Goal: Information Seeking & Learning: Learn about a topic

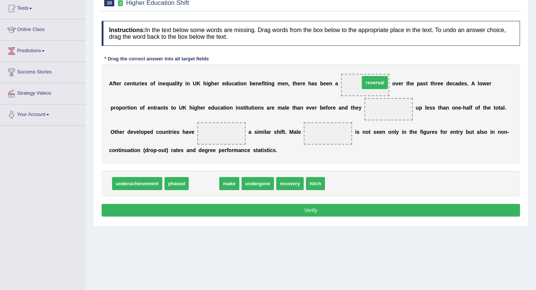
drag, startPoint x: 204, startPoint y: 184, endPoint x: 375, endPoint y: 83, distance: 198.5
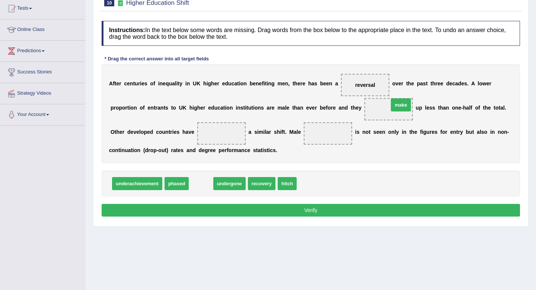
drag, startPoint x: 206, startPoint y: 184, endPoint x: 406, endPoint y: 105, distance: 214.9
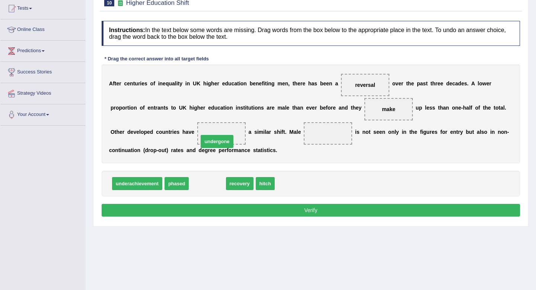
drag, startPoint x: 206, startPoint y: 187, endPoint x: 215, endPoint y: 144, distance: 43.3
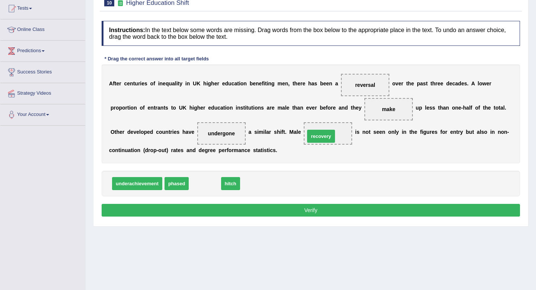
drag, startPoint x: 209, startPoint y: 184, endPoint x: 323, endPoint y: 136, distance: 123.7
click at [325, 209] on button "Verify" at bounding box center [311, 210] width 419 height 13
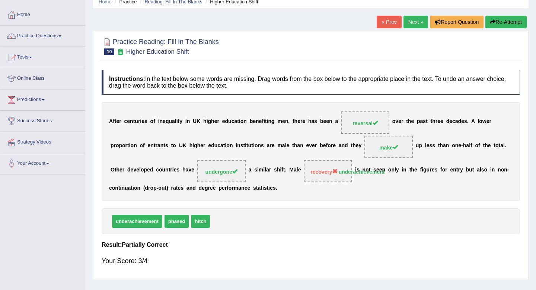
scroll to position [20, 0]
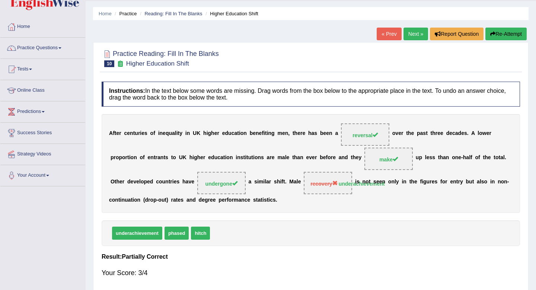
click at [416, 32] on link "Next »" at bounding box center [416, 34] width 25 height 13
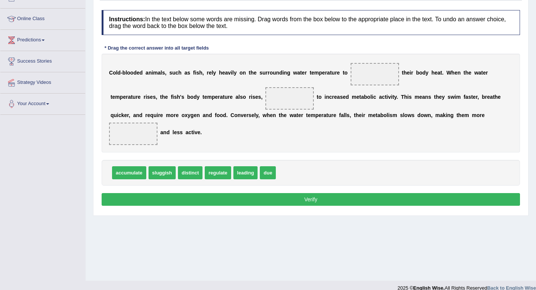
scroll to position [90, 0]
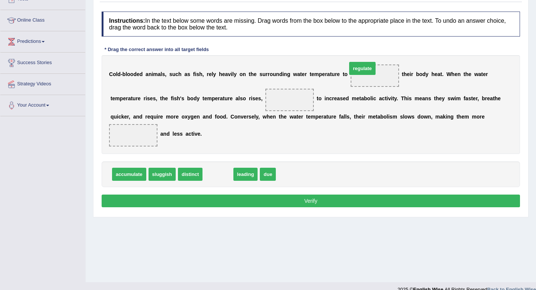
drag, startPoint x: 219, startPoint y: 178, endPoint x: 363, endPoint y: 73, distance: 178.9
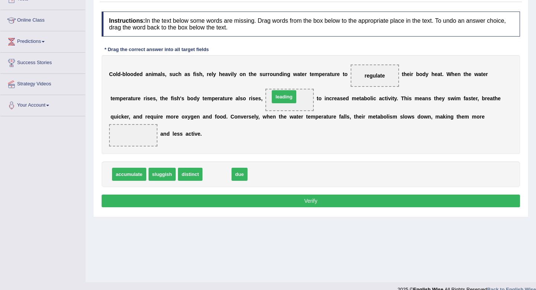
drag, startPoint x: 215, startPoint y: 175, endPoint x: 282, endPoint y: 98, distance: 102.0
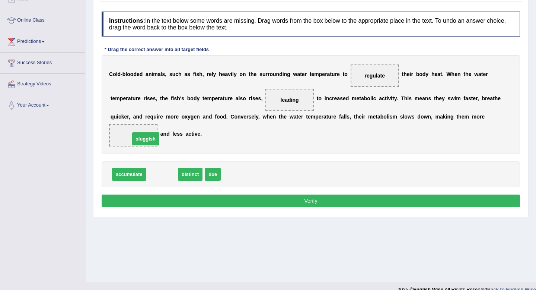
drag, startPoint x: 165, startPoint y: 175, endPoint x: 149, endPoint y: 139, distance: 39.8
click at [200, 204] on button "Verify" at bounding box center [311, 200] width 419 height 13
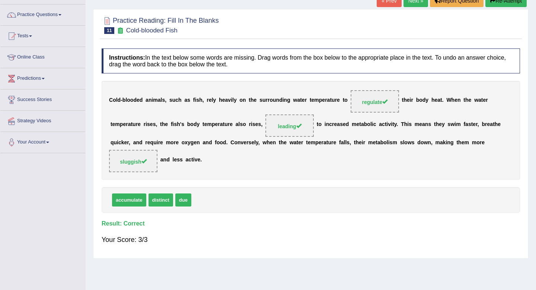
scroll to position [0, 0]
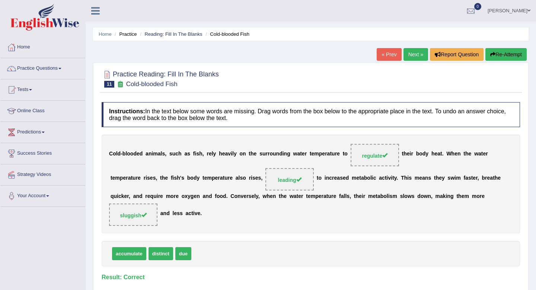
click at [409, 58] on link "Next »" at bounding box center [416, 54] width 25 height 13
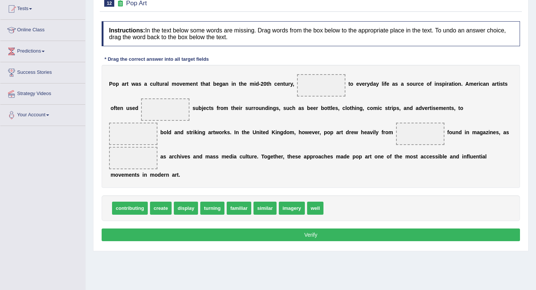
scroll to position [80, 0]
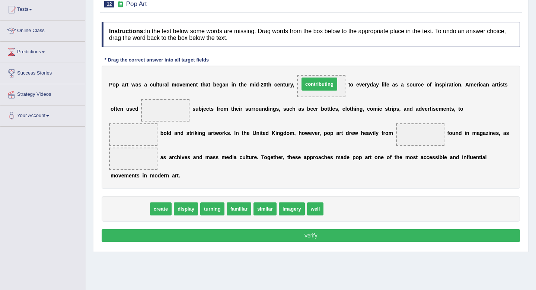
drag, startPoint x: 133, startPoint y: 214, endPoint x: 324, endPoint y: 89, distance: 228.1
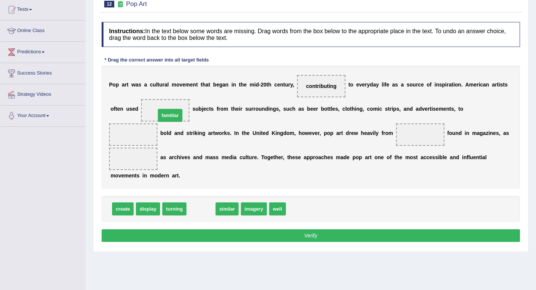
drag, startPoint x: 199, startPoint y: 210, endPoint x: 168, endPoint y: 116, distance: 98.7
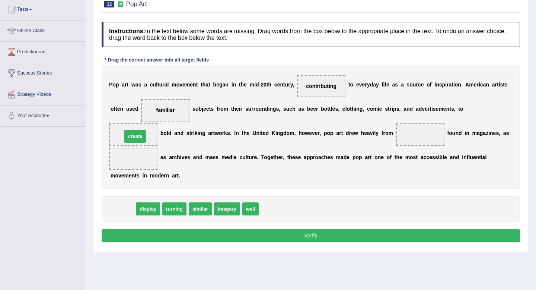
drag, startPoint x: 125, startPoint y: 210, endPoint x: 138, endPoint y: 137, distance: 74.9
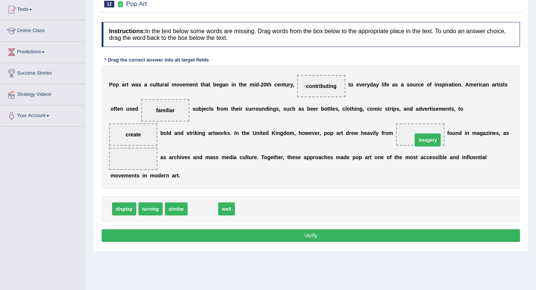
drag, startPoint x: 198, startPoint y: 213, endPoint x: 422, endPoint y: 144, distance: 235.0
drag, startPoint x: 203, startPoint y: 213, endPoint x: 148, endPoint y: 170, distance: 69.2
click at [269, 239] on button "Verify" at bounding box center [311, 235] width 419 height 13
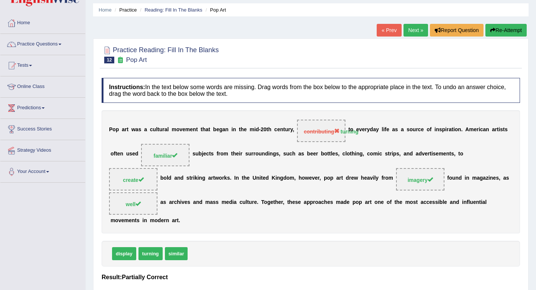
scroll to position [22, 0]
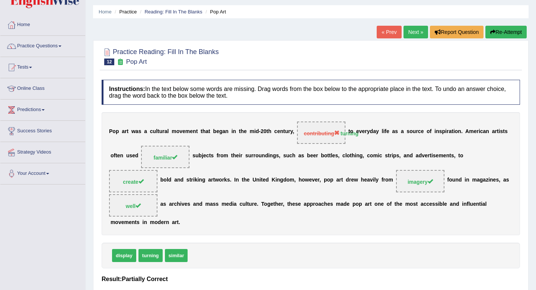
click at [419, 28] on link "Next »" at bounding box center [416, 32] width 25 height 13
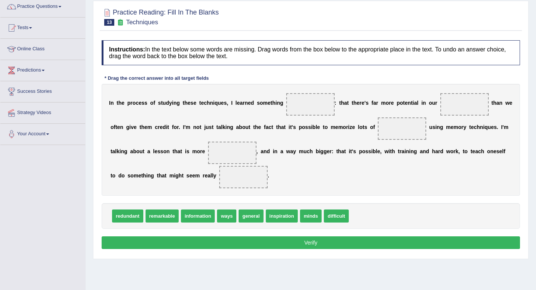
scroll to position [57, 0]
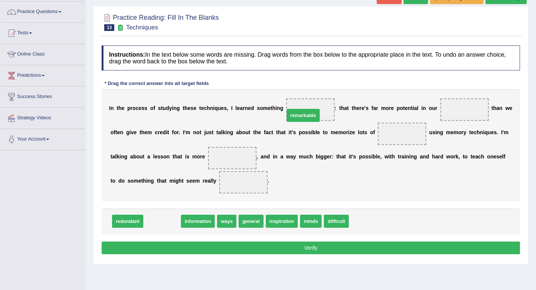
drag, startPoint x: 162, startPoint y: 221, endPoint x: 303, endPoint y: 115, distance: 176.4
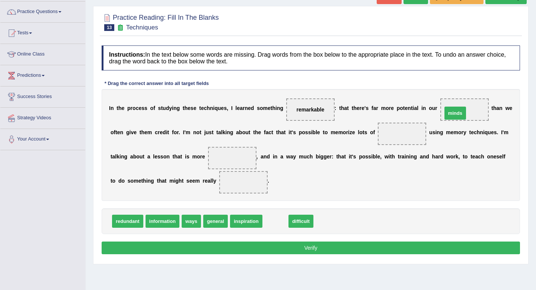
drag, startPoint x: 277, startPoint y: 219, endPoint x: 457, endPoint y: 111, distance: 209.8
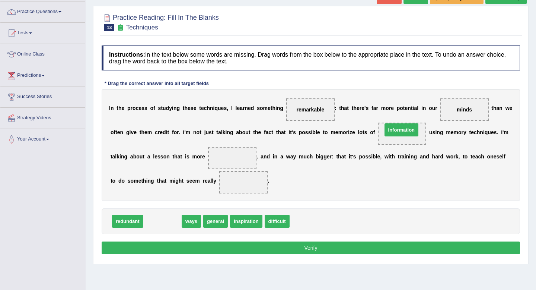
drag, startPoint x: 160, startPoint y: 223, endPoint x: 399, endPoint y: 131, distance: 255.9
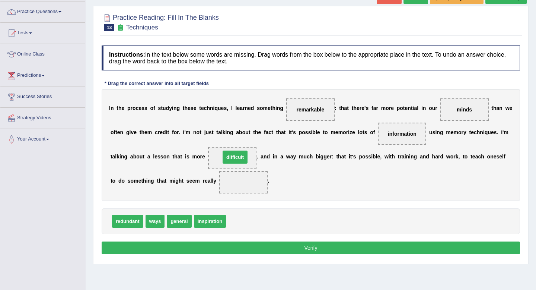
drag, startPoint x: 238, startPoint y: 223, endPoint x: 232, endPoint y: 160, distance: 63.9
drag, startPoint x: 234, startPoint y: 160, endPoint x: 243, endPoint y: 188, distance: 29.8
drag, startPoint x: 322, startPoint y: 111, endPoint x: 325, endPoint y: 105, distance: 6.8
drag, startPoint x: 128, startPoint y: 222, endPoint x: 244, endPoint y: 151, distance: 135.9
click at [312, 244] on button "Verify" at bounding box center [311, 247] width 419 height 13
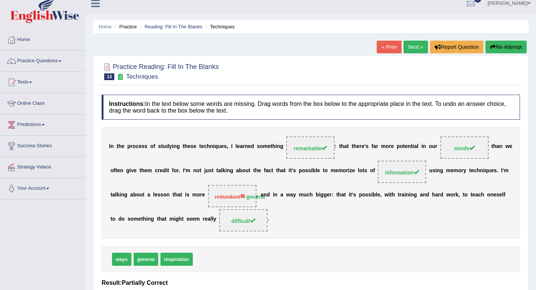
scroll to position [6, 0]
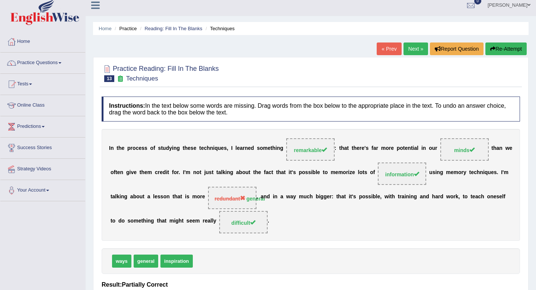
click at [410, 50] on link "Next »" at bounding box center [416, 48] width 25 height 13
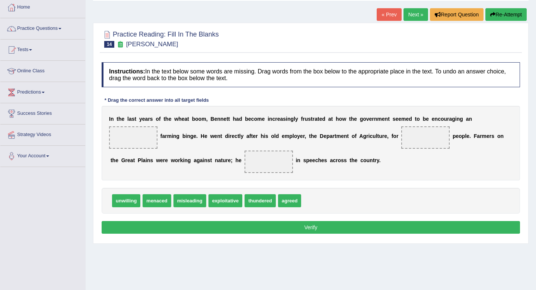
scroll to position [40, 0]
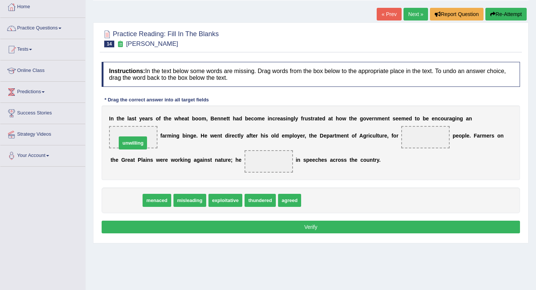
drag, startPoint x: 136, startPoint y: 203, endPoint x: 143, endPoint y: 146, distance: 57.4
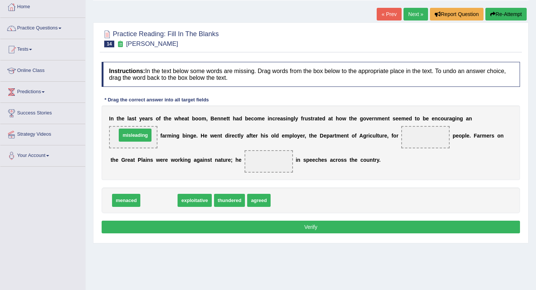
drag, startPoint x: 165, startPoint y: 201, endPoint x: 142, endPoint y: 137, distance: 68.3
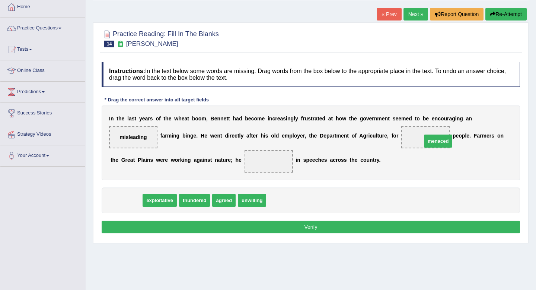
drag, startPoint x: 121, startPoint y: 202, endPoint x: 432, endPoint y: 143, distance: 316.6
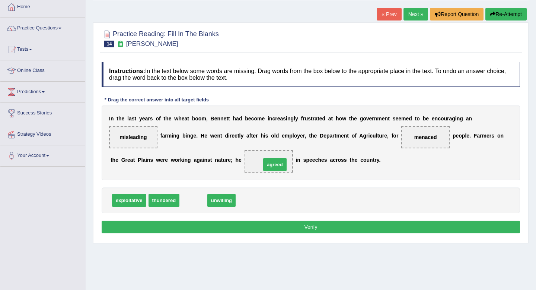
drag, startPoint x: 197, startPoint y: 203, endPoint x: 278, endPoint y: 168, distance: 89.1
click at [294, 227] on button "Verify" at bounding box center [311, 226] width 419 height 13
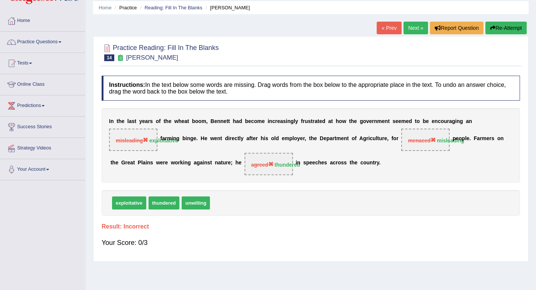
scroll to position [22, 0]
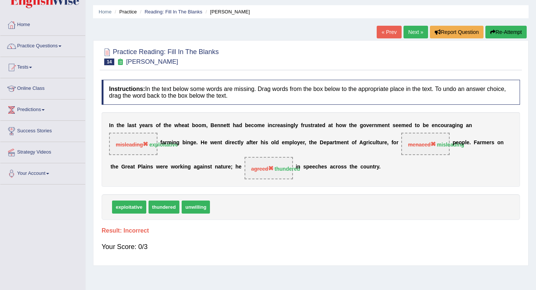
click at [500, 38] on button "Re-Attempt" at bounding box center [506, 32] width 41 height 13
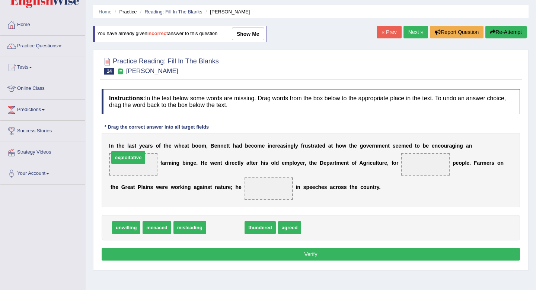
drag, startPoint x: 220, startPoint y: 229, endPoint x: 123, endPoint y: 159, distance: 119.8
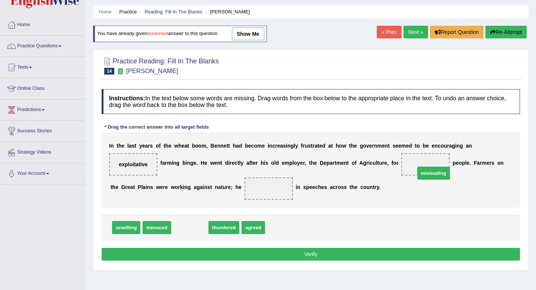
drag, startPoint x: 193, startPoint y: 226, endPoint x: 436, endPoint y: 171, distance: 249.2
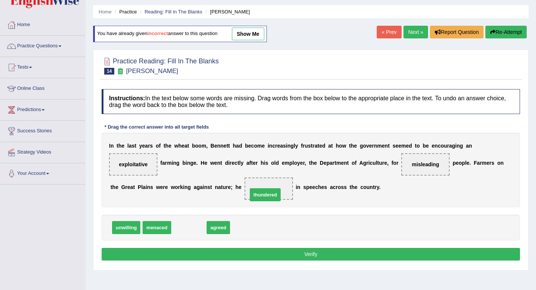
drag, startPoint x: 184, startPoint y: 230, endPoint x: 262, endPoint y: 197, distance: 84.3
click at [276, 248] on button "Verify" at bounding box center [311, 254] width 419 height 13
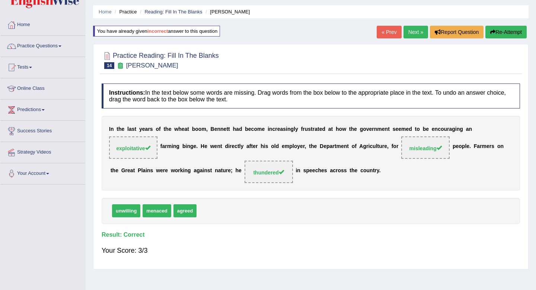
click at [416, 38] on div "« Prev Next » Report Question Re-Attempt" at bounding box center [453, 33] width 152 height 15
click at [415, 32] on link "Next »" at bounding box center [416, 32] width 25 height 13
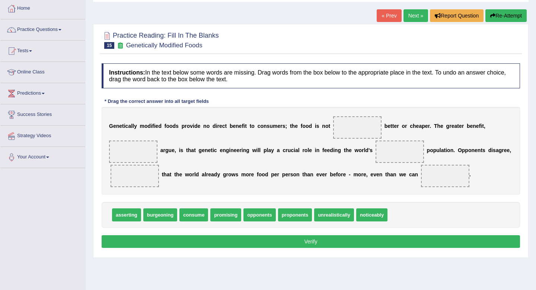
scroll to position [39, 0]
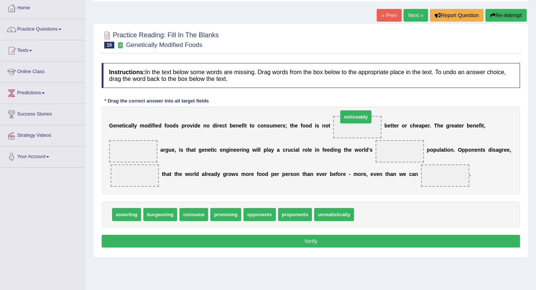
drag, startPoint x: 376, startPoint y: 217, endPoint x: 361, endPoint y: 121, distance: 97.3
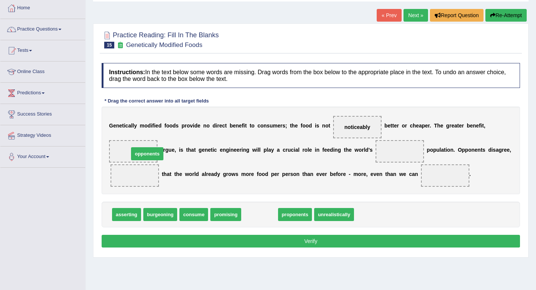
drag, startPoint x: 261, startPoint y: 218, endPoint x: 149, endPoint y: 158, distance: 127.1
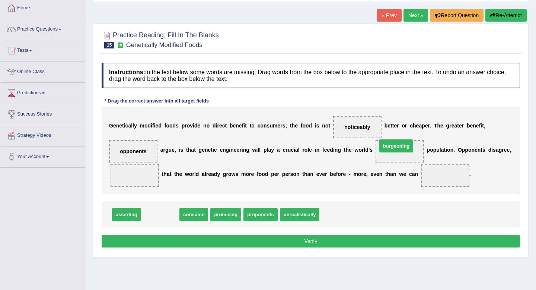
drag, startPoint x: 152, startPoint y: 219, endPoint x: 387, endPoint y: 151, distance: 245.0
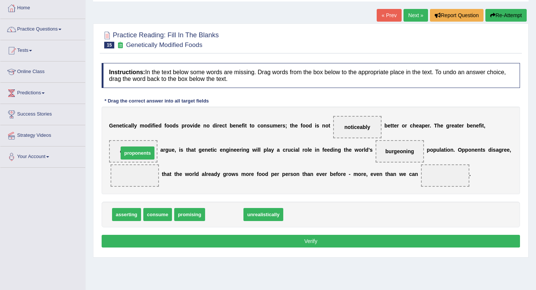
drag, startPoint x: 228, startPoint y: 213, endPoint x: 142, endPoint y: 152, distance: 106.3
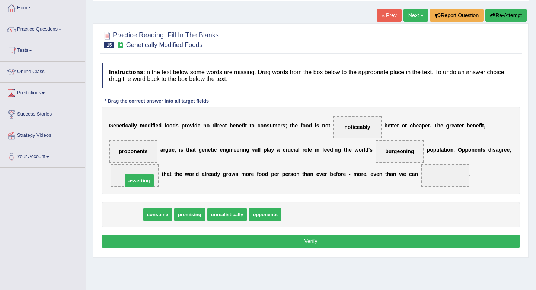
drag, startPoint x: 133, startPoint y: 213, endPoint x: 146, endPoint y: 180, distance: 36.0
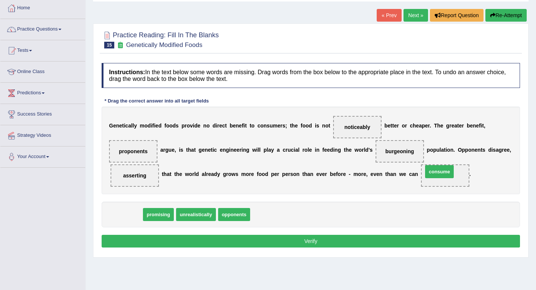
drag, startPoint x: 127, startPoint y: 215, endPoint x: 440, endPoint y: 172, distance: 315.8
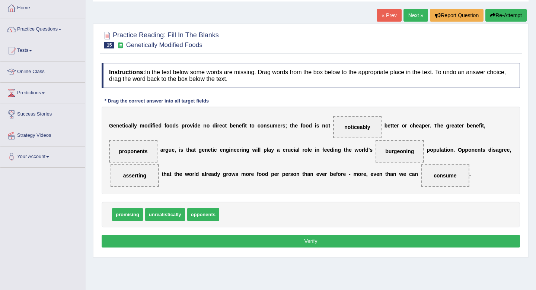
click at [369, 239] on button "Verify" at bounding box center [311, 241] width 419 height 13
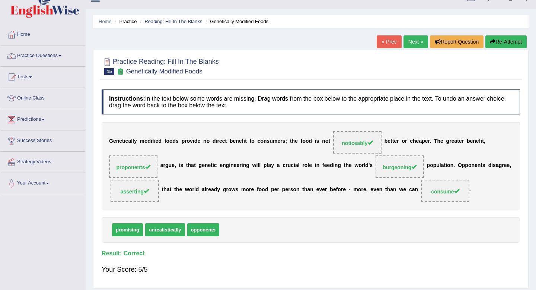
scroll to position [13, 0]
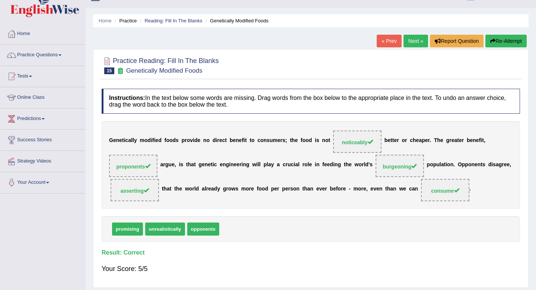
click at [409, 39] on link "Next »" at bounding box center [416, 41] width 25 height 13
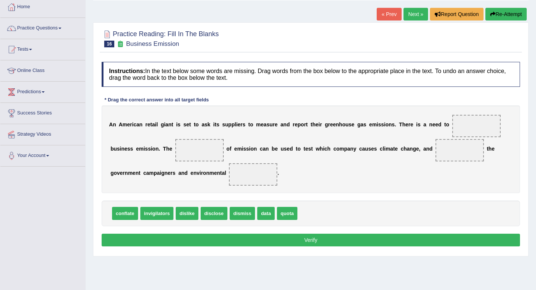
scroll to position [43, 0]
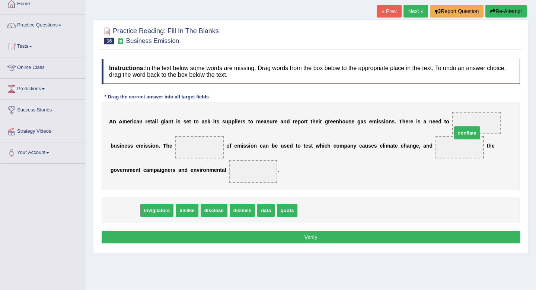
drag, startPoint x: 128, startPoint y: 213, endPoint x: 470, endPoint y: 135, distance: 350.9
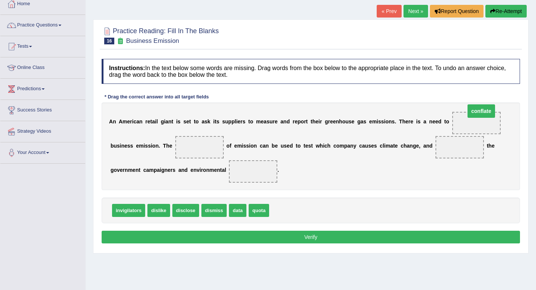
drag, startPoint x: 465, startPoint y: 148, endPoint x: 486, endPoint y: 112, distance: 41.9
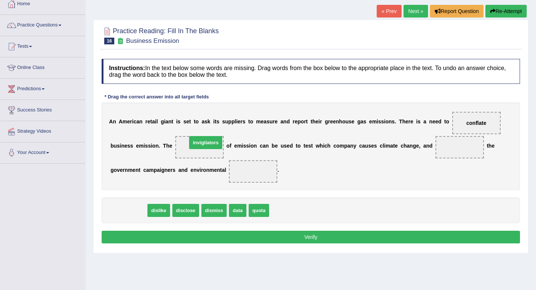
drag, startPoint x: 136, startPoint y: 211, endPoint x: 214, endPoint y: 143, distance: 102.9
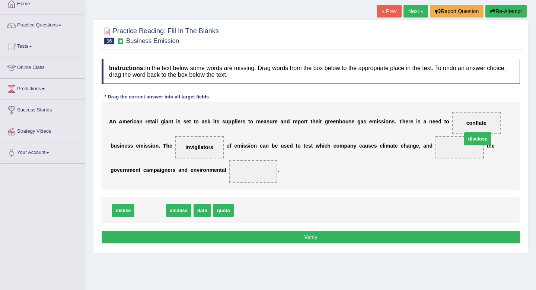
drag, startPoint x: 153, startPoint y: 212, endPoint x: 478, endPoint y: 142, distance: 332.1
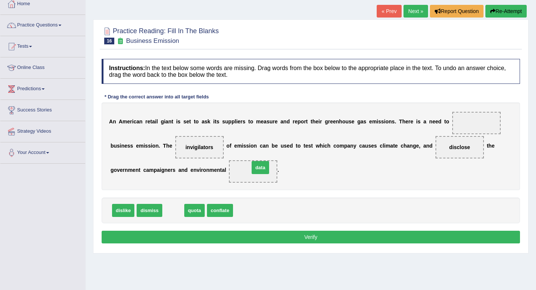
drag, startPoint x: 177, startPoint y: 211, endPoint x: 264, endPoint y: 168, distance: 96.8
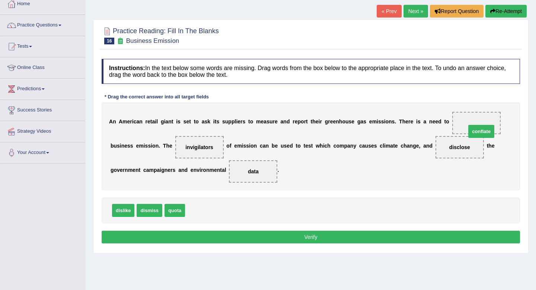
drag, startPoint x: 193, startPoint y: 212, endPoint x: 464, endPoint y: 127, distance: 283.8
click at [373, 239] on button "Verify" at bounding box center [311, 237] width 419 height 13
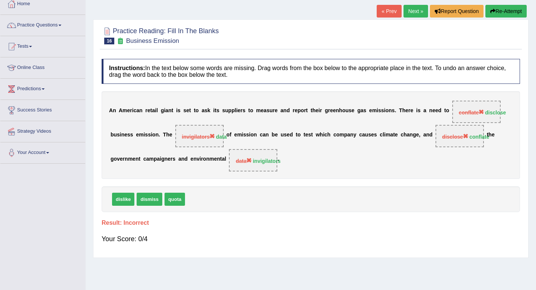
click at [505, 14] on button "Re-Attempt" at bounding box center [506, 11] width 41 height 13
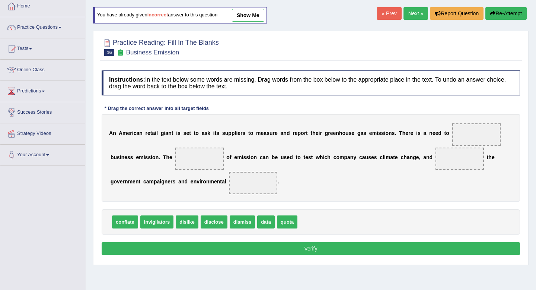
scroll to position [42, 0]
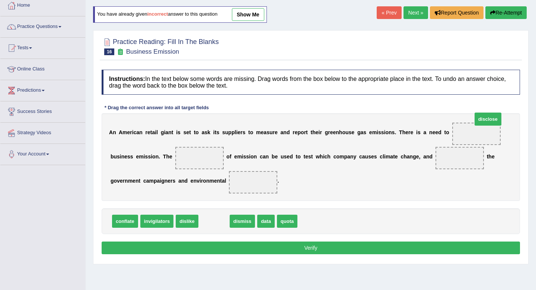
drag, startPoint x: 204, startPoint y: 223, endPoint x: 478, endPoint y: 125, distance: 291.1
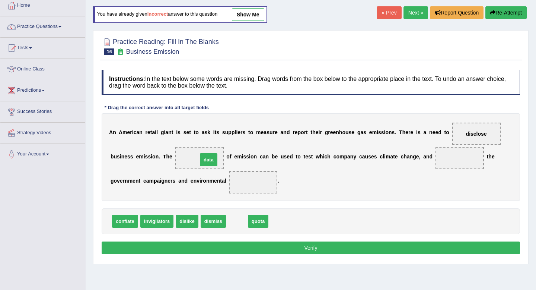
drag, startPoint x: 237, startPoint y: 226, endPoint x: 207, endPoint y: 164, distance: 68.1
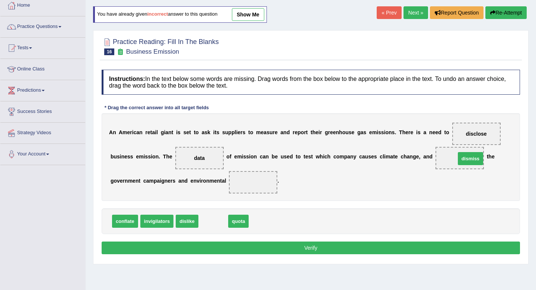
drag, startPoint x: 205, startPoint y: 222, endPoint x: 462, endPoint y: 160, distance: 264.5
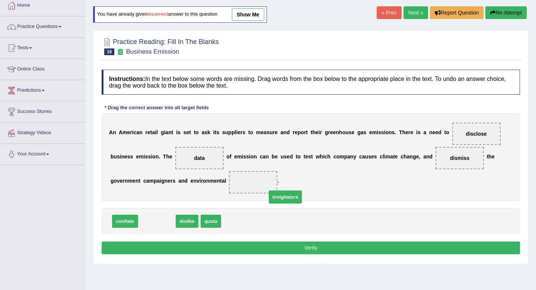
drag, startPoint x: 146, startPoint y: 220, endPoint x: 274, endPoint y: 196, distance: 130.4
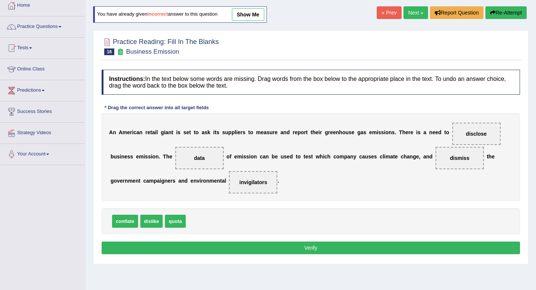
click at [295, 251] on button "Verify" at bounding box center [311, 247] width 419 height 13
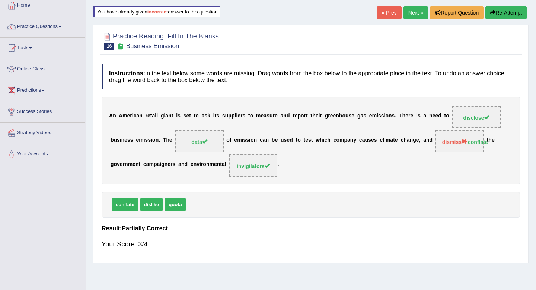
click at [416, 12] on link "Next »" at bounding box center [416, 12] width 25 height 13
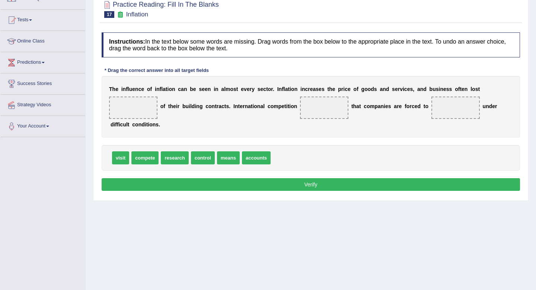
scroll to position [62, 0]
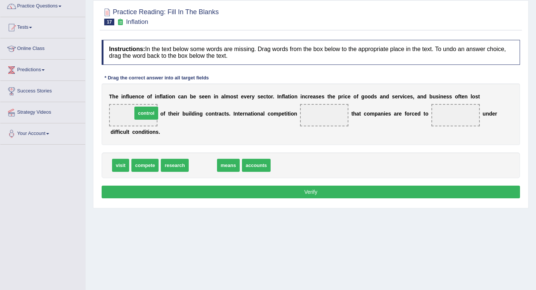
drag, startPoint x: 201, startPoint y: 169, endPoint x: 143, endPoint y: 118, distance: 77.3
drag, startPoint x: 204, startPoint y: 166, endPoint x: 332, endPoint y: 108, distance: 140.0
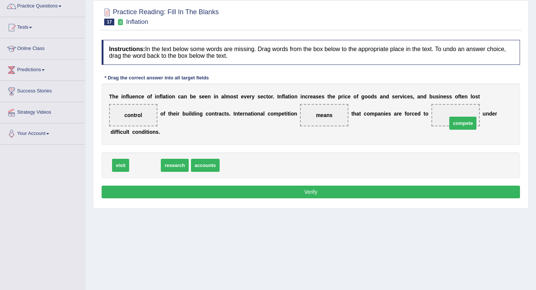
drag, startPoint x: 148, startPoint y: 168, endPoint x: 466, endPoint y: 126, distance: 320.1
click at [187, 196] on button "Verify" at bounding box center [311, 191] width 419 height 13
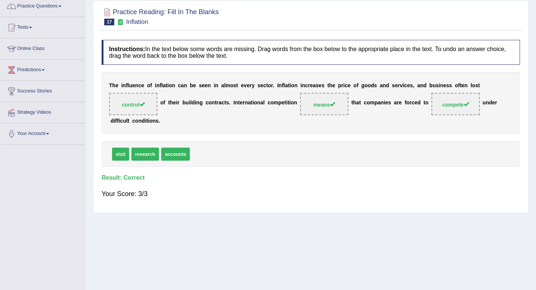
scroll to position [0, 0]
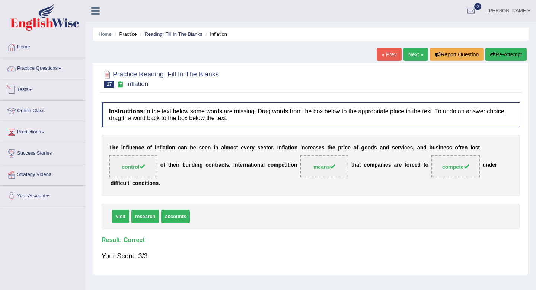
click at [45, 62] on link "Practice Questions" at bounding box center [42, 67] width 85 height 19
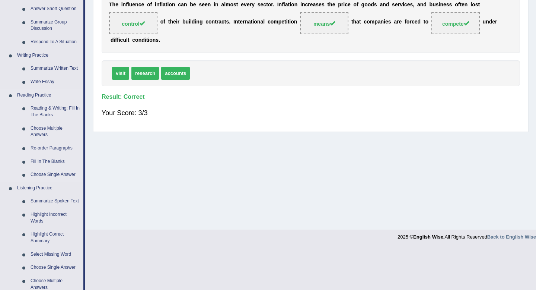
scroll to position [151, 0]
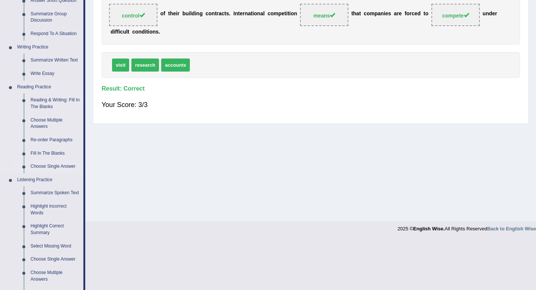
click at [47, 167] on link "Choose Single Answer" at bounding box center [55, 166] width 56 height 13
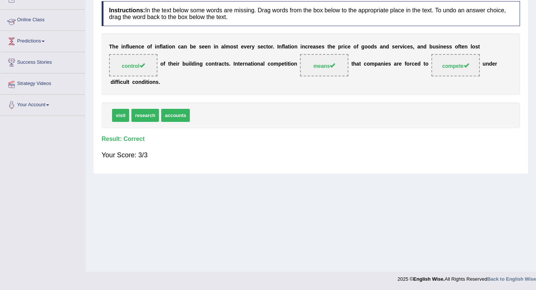
scroll to position [101, 0]
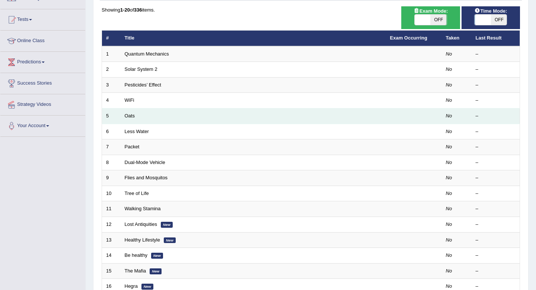
scroll to position [64, 0]
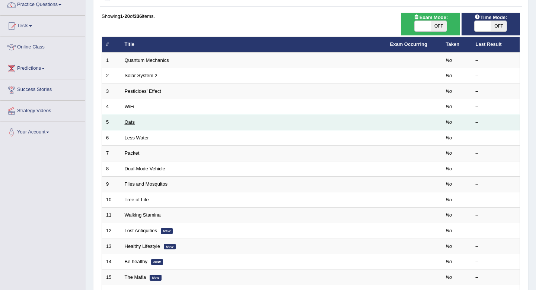
click at [131, 120] on link "Oats" at bounding box center [130, 122] width 10 height 6
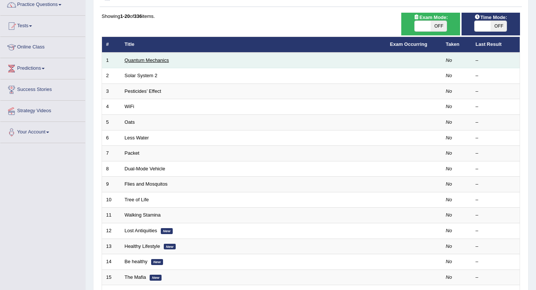
click at [139, 63] on link "Quantum Mechanics" at bounding box center [147, 60] width 44 height 6
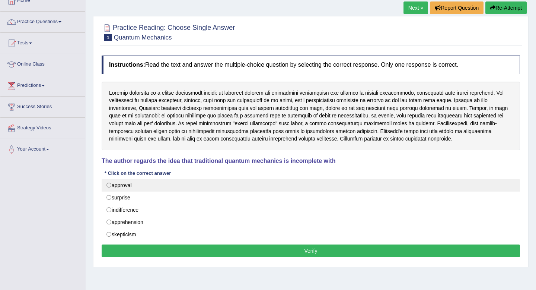
scroll to position [49, 0]
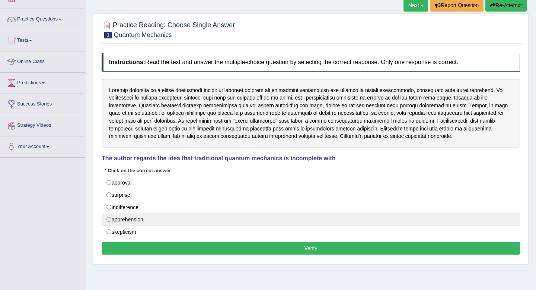
click at [142, 221] on label "apprehension" at bounding box center [311, 219] width 419 height 13
radio input "true"
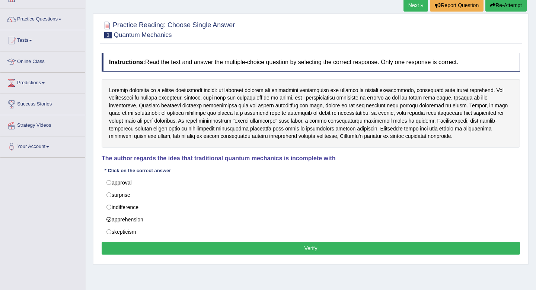
click at [203, 249] on button "Verify" at bounding box center [311, 248] width 419 height 13
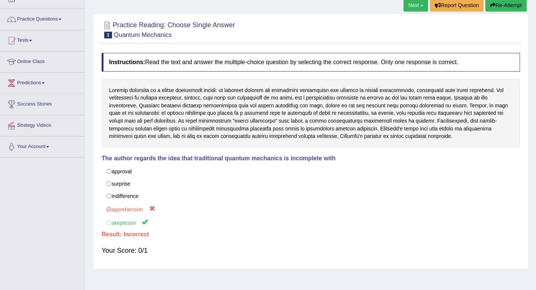
scroll to position [31, 0]
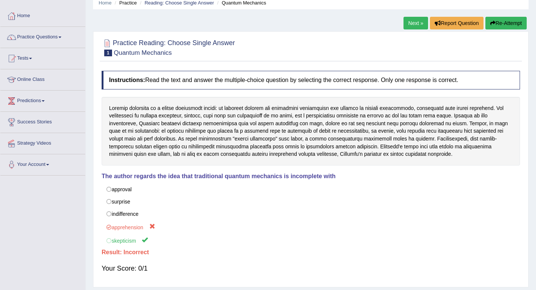
click at [512, 22] on button "Re-Attempt" at bounding box center [506, 23] width 41 height 13
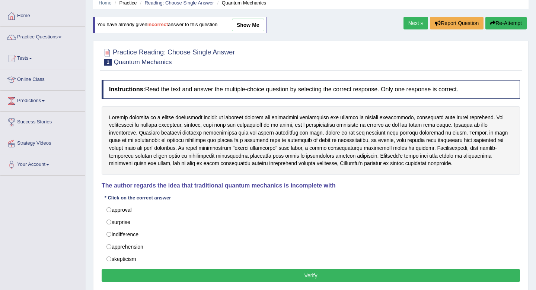
scroll to position [31, 0]
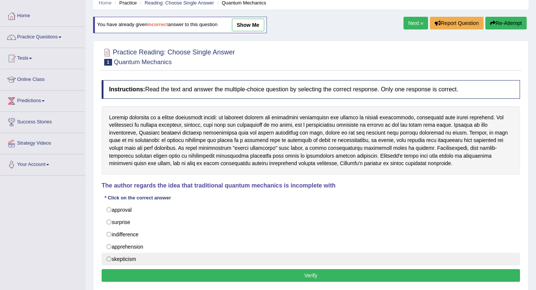
click at [129, 255] on label "skepticism" at bounding box center [311, 259] width 419 height 13
radio input "true"
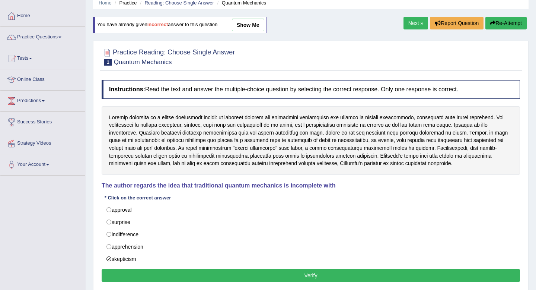
click at [262, 277] on button "Verify" at bounding box center [311, 275] width 419 height 13
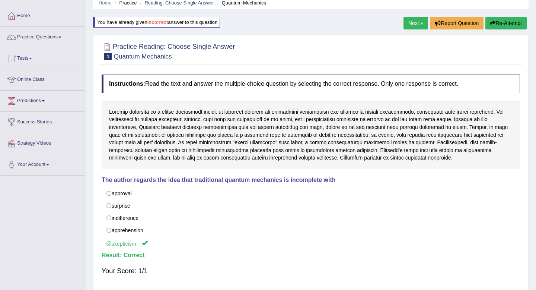
click at [414, 21] on link "Next »" at bounding box center [416, 23] width 25 height 13
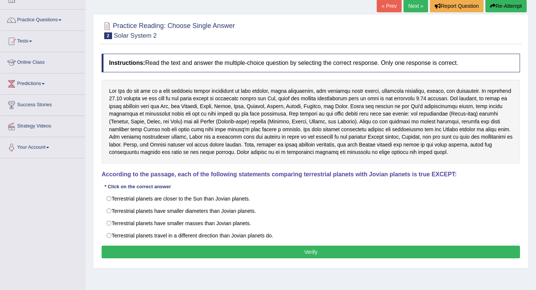
scroll to position [54, 0]
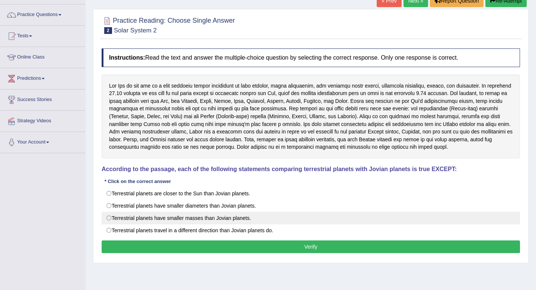
click at [311, 214] on label "Terrestrial planets have smaller masses than Jovian planets." at bounding box center [311, 218] width 419 height 13
radio input "true"
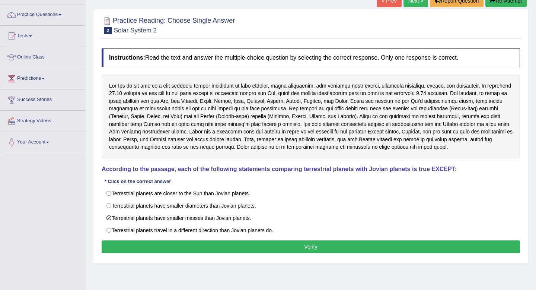
click at [318, 246] on button "Verify" at bounding box center [311, 246] width 419 height 13
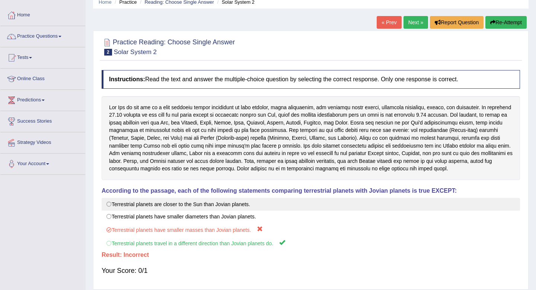
scroll to position [0, 0]
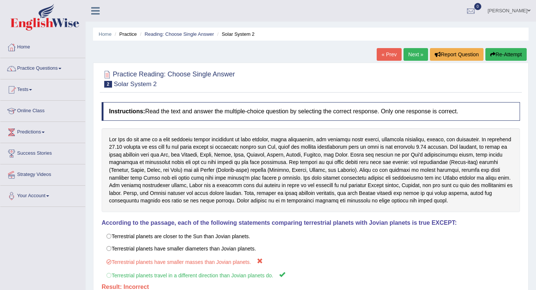
click at [493, 52] on icon "button" at bounding box center [492, 54] width 5 height 5
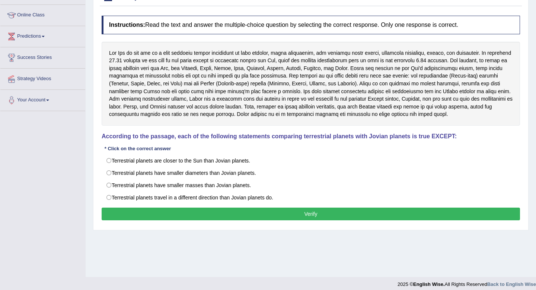
scroll to position [96, 0]
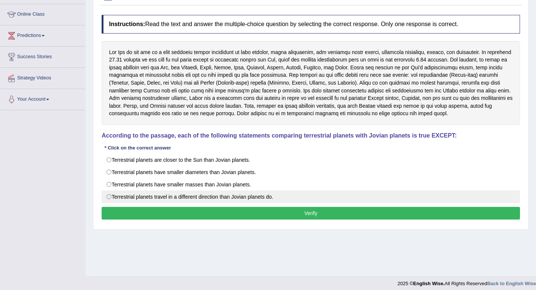
click at [195, 198] on label "Terrestrial planets travel in a different direction than Jovian planets do." at bounding box center [311, 196] width 419 height 13
radio input "true"
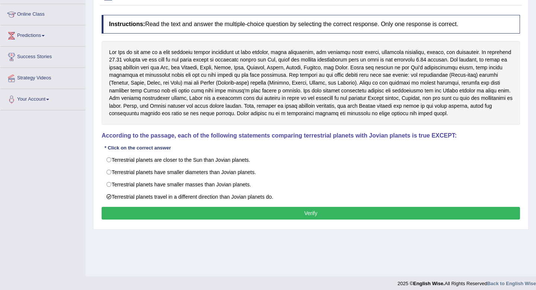
click at [211, 217] on button "Verify" at bounding box center [311, 213] width 419 height 13
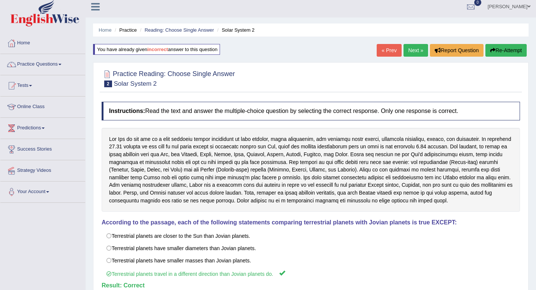
scroll to position [0, 0]
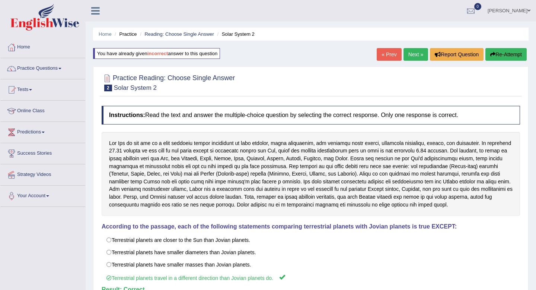
click at [414, 50] on link "Next »" at bounding box center [416, 54] width 25 height 13
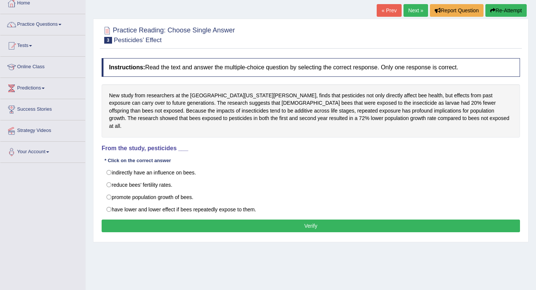
scroll to position [49, 0]
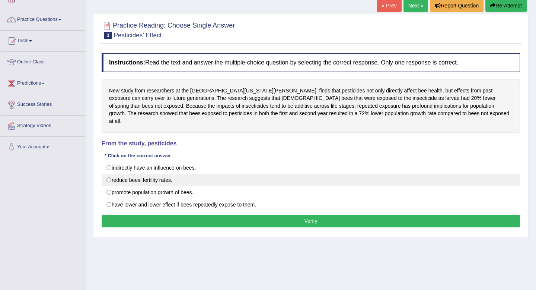
click at [124, 174] on label "reduce bees’ fertility rates." at bounding box center [311, 180] width 419 height 13
radio input "true"
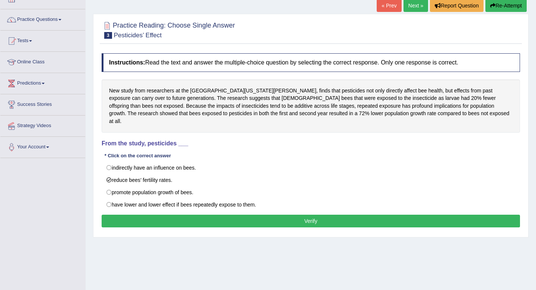
click at [175, 217] on button "Verify" at bounding box center [311, 221] width 419 height 13
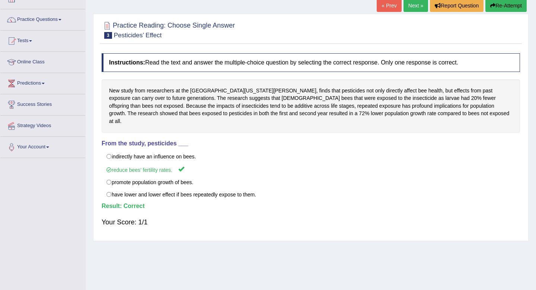
click at [412, 9] on link "Next »" at bounding box center [416, 5] width 25 height 13
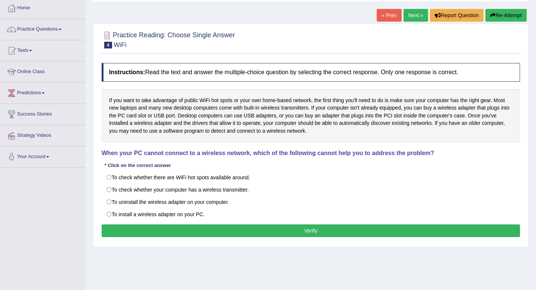
scroll to position [39, 0]
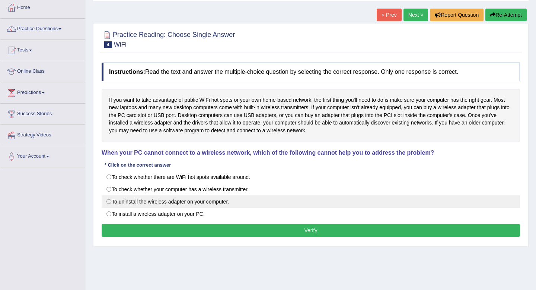
click at [270, 200] on label "To uninstall the wireless adapter on your computer." at bounding box center [311, 201] width 419 height 13
radio input "true"
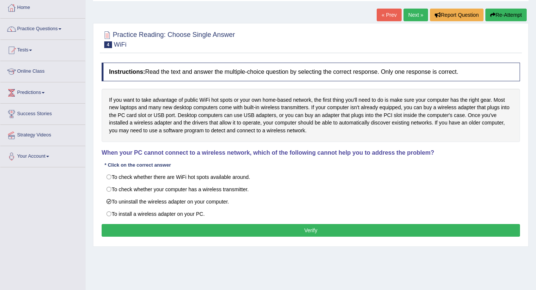
click at [280, 235] on button "Verify" at bounding box center [311, 230] width 419 height 13
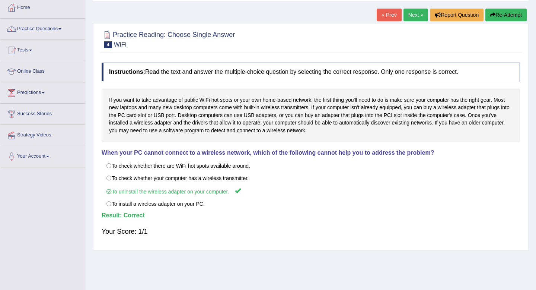
click at [414, 17] on link "Next »" at bounding box center [416, 15] width 25 height 13
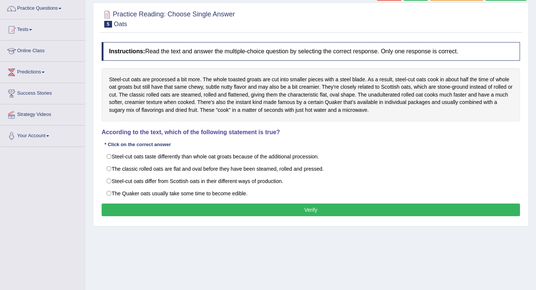
scroll to position [61, 0]
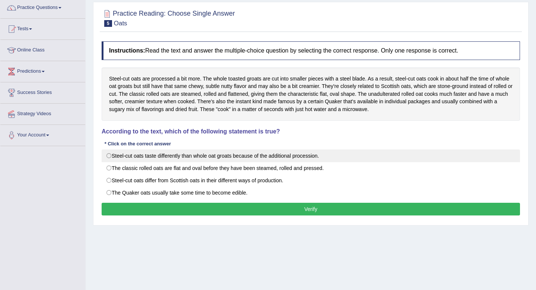
click at [235, 159] on label "Steel-cut oats taste differently than whole oat groats because of the additiona…" at bounding box center [311, 155] width 419 height 13
radio input "true"
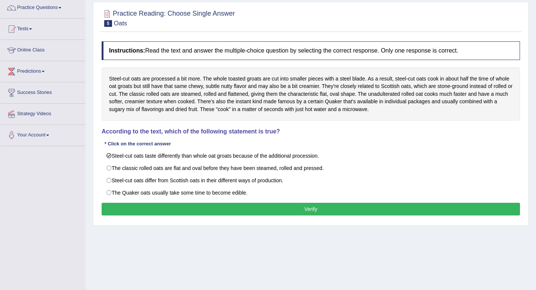
click at [247, 205] on button "Verify" at bounding box center [311, 209] width 419 height 13
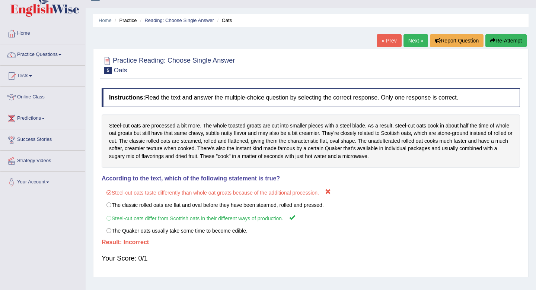
scroll to position [0, 0]
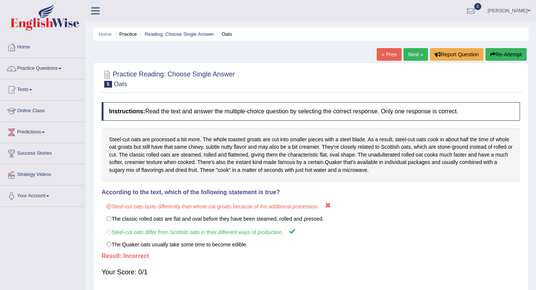
click at [511, 53] on button "Re-Attempt" at bounding box center [506, 54] width 41 height 13
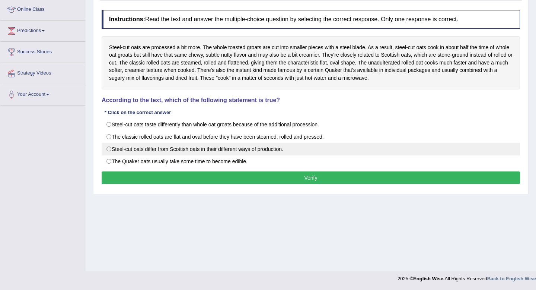
click at [212, 152] on label "Steel-cut oats differ from Scottish oats in their different ways of production." at bounding box center [311, 149] width 419 height 13
radio input "true"
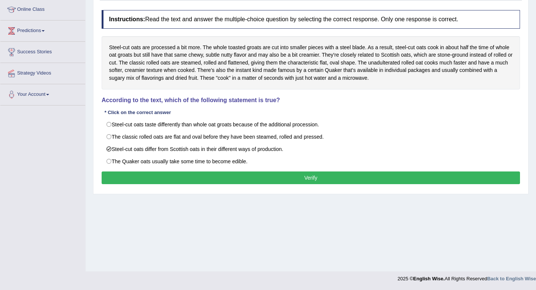
click at [239, 179] on button "Verify" at bounding box center [311, 177] width 419 height 13
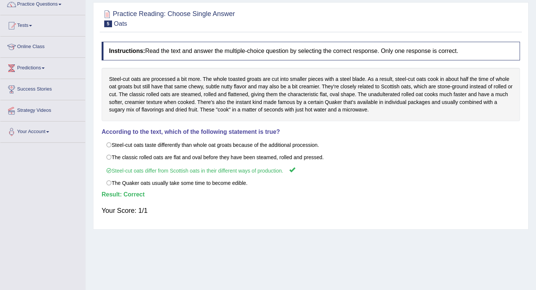
scroll to position [10, 0]
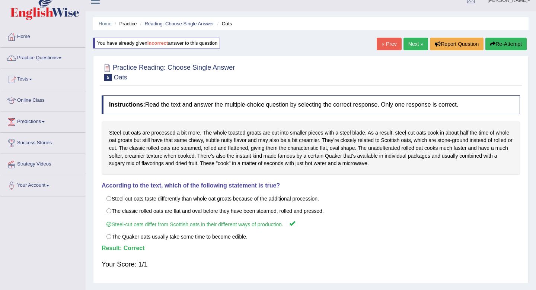
click at [409, 47] on link "Next »" at bounding box center [416, 44] width 25 height 13
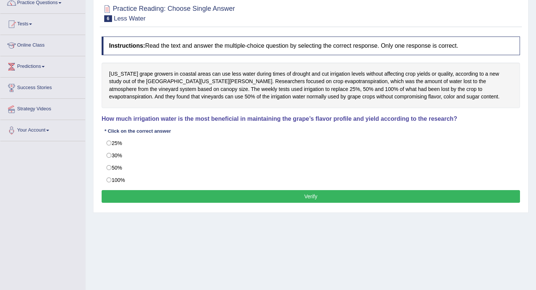
scroll to position [63, 0]
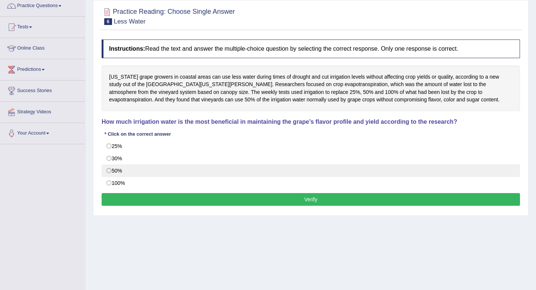
click at [155, 174] on label "50%" at bounding box center [311, 170] width 419 height 13
radio input "true"
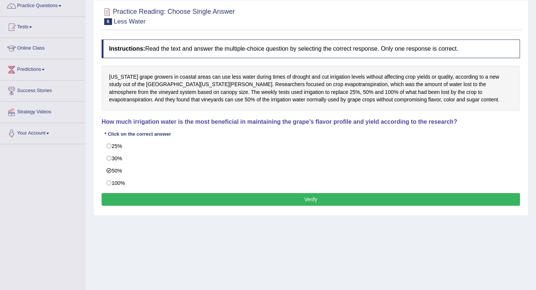
click at [177, 197] on button "Verify" at bounding box center [311, 199] width 419 height 13
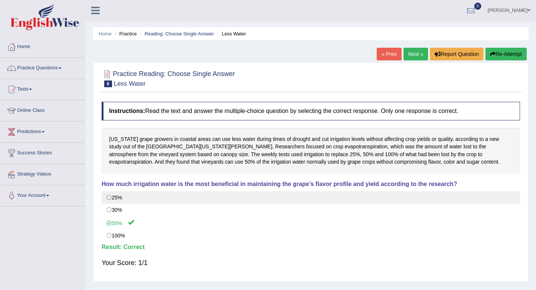
scroll to position [0, 0]
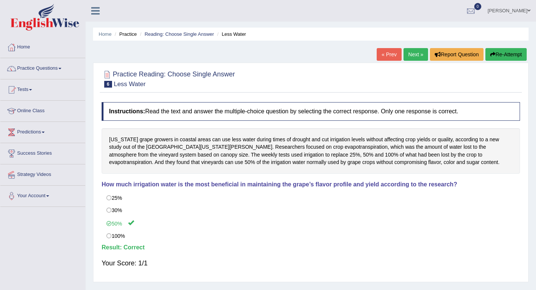
click at [408, 58] on link "Next »" at bounding box center [416, 54] width 25 height 13
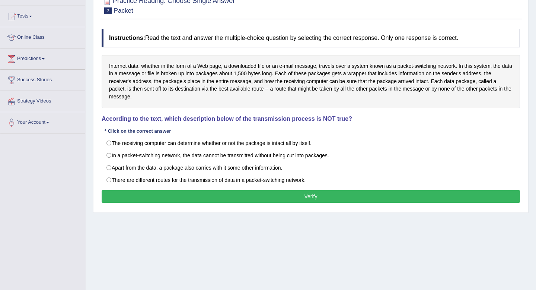
scroll to position [73, 0]
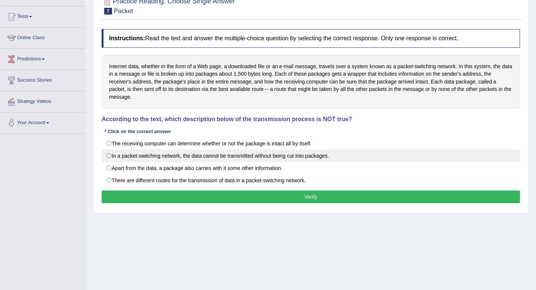
click at [355, 159] on label "In a packet-switching network, the data cannot be transmitted without being cut…" at bounding box center [311, 155] width 419 height 13
radio input "true"
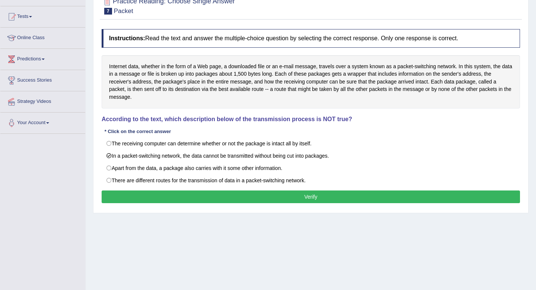
click at [357, 197] on button "Verify" at bounding box center [311, 196] width 419 height 13
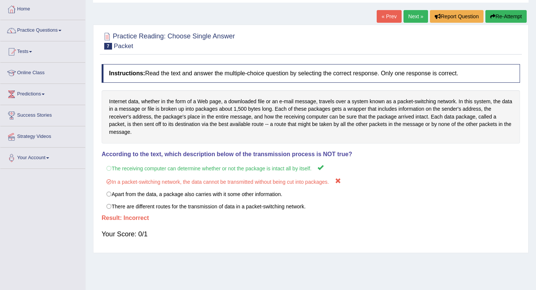
scroll to position [0, 0]
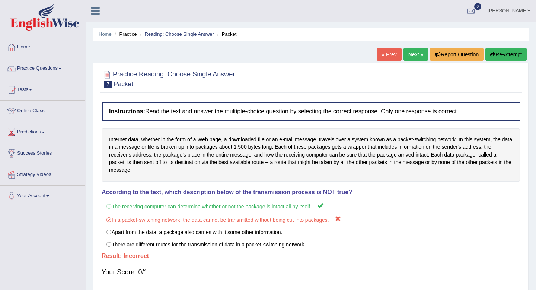
click at [501, 52] on button "Re-Attempt" at bounding box center [506, 54] width 41 height 13
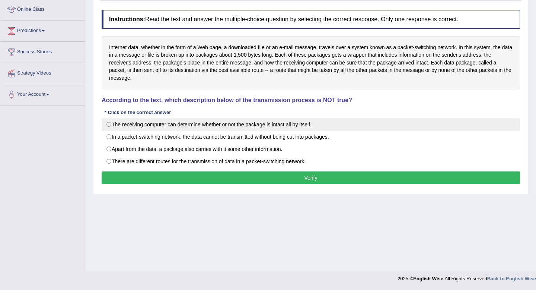
click at [335, 123] on label "The receiving computer can determine whether or not the package is intact all b…" at bounding box center [311, 124] width 419 height 13
radio input "true"
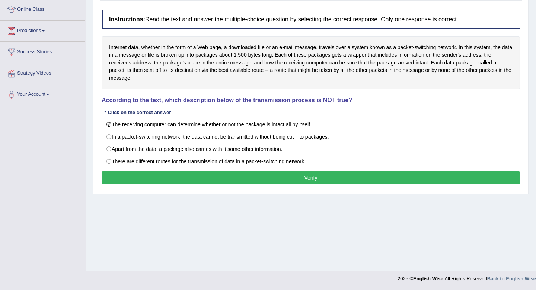
click at [359, 183] on button "Verify" at bounding box center [311, 177] width 419 height 13
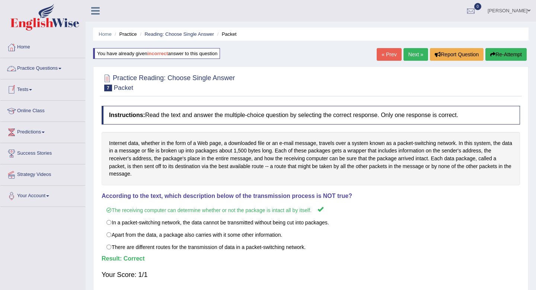
click at [35, 70] on link "Practice Questions" at bounding box center [42, 67] width 85 height 19
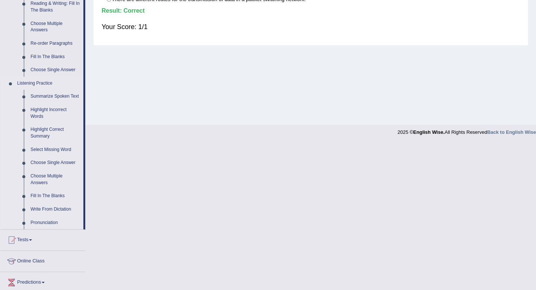
scroll to position [248, 0]
click at [54, 118] on link "Highlight Incorrect Words" at bounding box center [55, 113] width 56 height 20
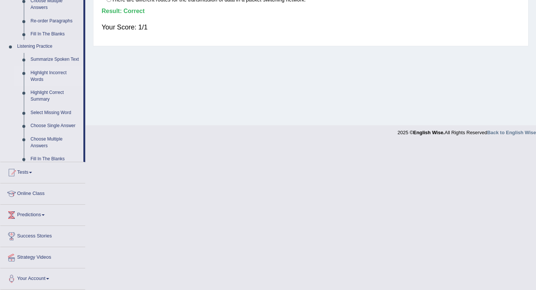
scroll to position [101, 0]
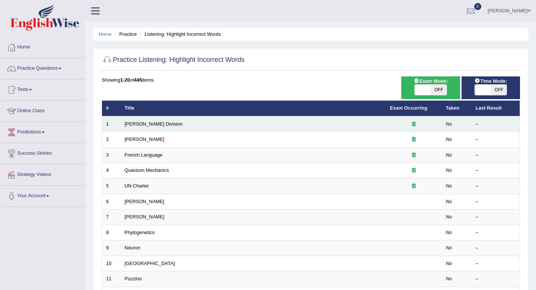
click at [156, 124] on td "[PERSON_NAME] Division" at bounding box center [254, 124] width 266 height 16
click at [149, 125] on link "[PERSON_NAME] Division" at bounding box center [154, 124] width 58 height 6
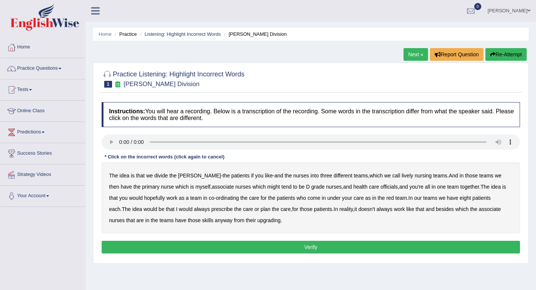
click at [402, 177] on b "lively" at bounding box center [408, 175] width 12 height 6
click at [267, 187] on b "might" at bounding box center [273, 187] width 13 height 6
click at [381, 187] on b "officials" at bounding box center [389, 187] width 17 height 6
click at [194, 209] on b "always" at bounding box center [202, 209] width 16 height 6
click at [257, 222] on b "upgrading" at bounding box center [268, 220] width 23 height 6
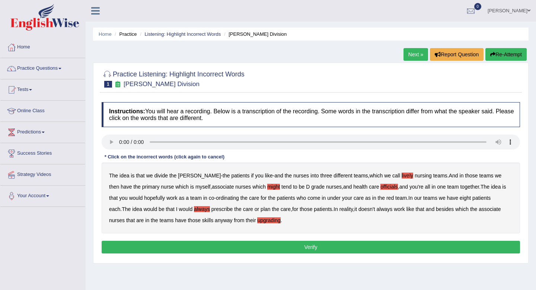
click at [279, 251] on button "Verify" at bounding box center [311, 247] width 419 height 13
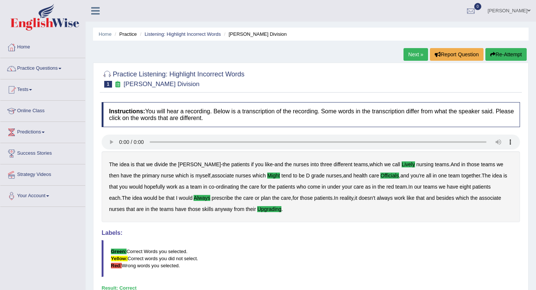
click at [415, 53] on link "Next »" at bounding box center [416, 54] width 25 height 13
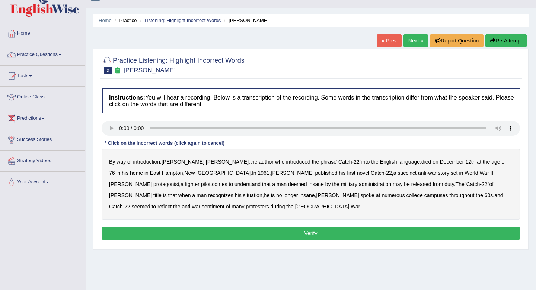
scroll to position [18, 0]
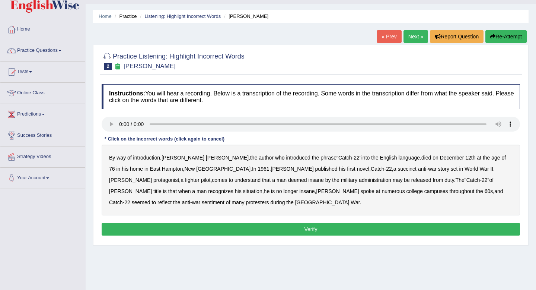
click at [398, 169] on b "succinct" at bounding box center [407, 169] width 19 height 6
click at [359, 181] on b "administration" at bounding box center [375, 180] width 32 height 6
click at [263, 188] on b "situation" at bounding box center [252, 191] width 19 height 6
click at [172, 199] on b "reflect" at bounding box center [165, 202] width 14 height 6
click at [266, 230] on button "Verify" at bounding box center [311, 229] width 419 height 13
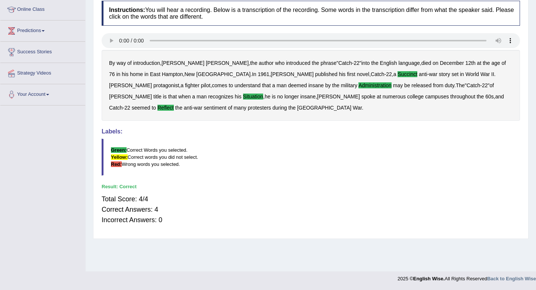
scroll to position [0, 0]
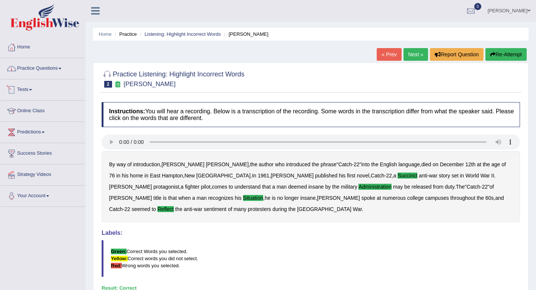
click at [36, 73] on link "Practice Questions" at bounding box center [42, 67] width 85 height 19
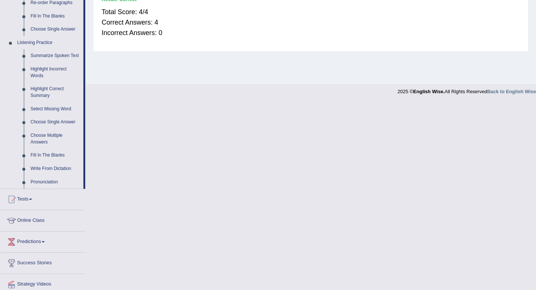
scroll to position [286, 0]
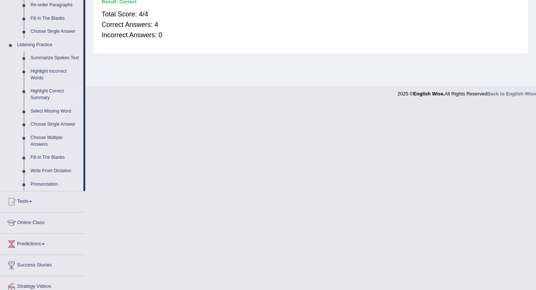
click at [51, 97] on link "Highlight Correct Summary" at bounding box center [55, 95] width 56 height 20
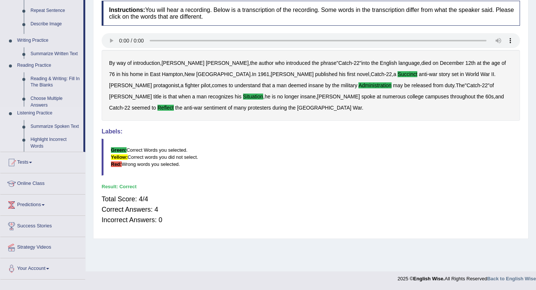
scroll to position [101, 0]
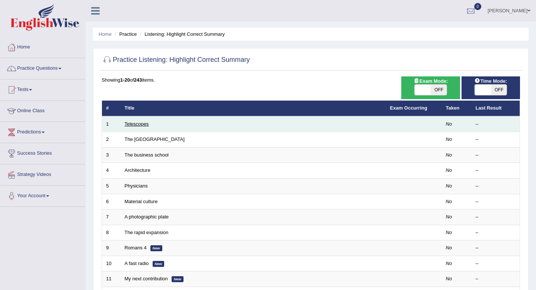
click at [128, 122] on link "Telescopes" at bounding box center [137, 124] width 24 height 6
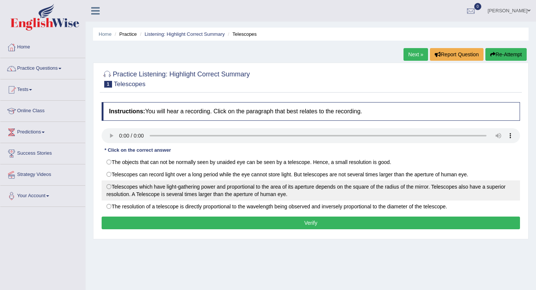
click at [144, 195] on label "Telescopes which have light-gathering power and proportional to the area of its…" at bounding box center [311, 190] width 419 height 20
radio input "true"
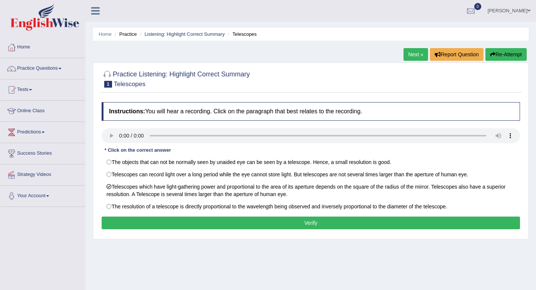
click at [231, 221] on button "Verify" at bounding box center [311, 222] width 419 height 13
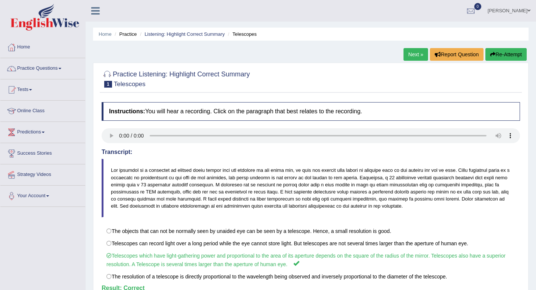
click at [409, 57] on link "Next »" at bounding box center [416, 54] width 25 height 13
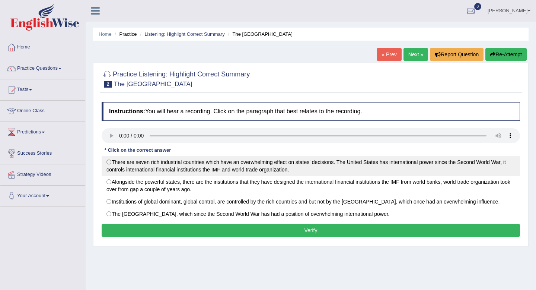
click at [234, 166] on label "There are seven rich industrial countries which have an overwhelming effect on …" at bounding box center [311, 166] width 419 height 20
radio input "true"
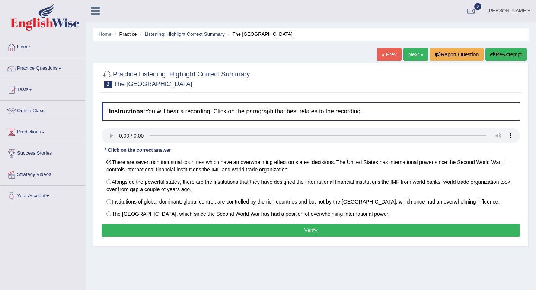
click at [254, 232] on button "Verify" at bounding box center [311, 230] width 419 height 13
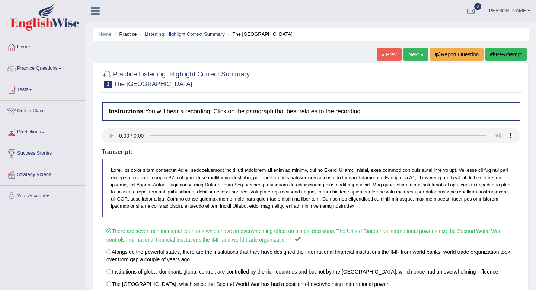
click at [410, 54] on link "Next »" at bounding box center [416, 54] width 25 height 13
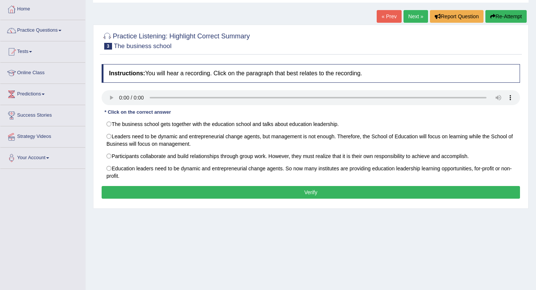
scroll to position [44, 0]
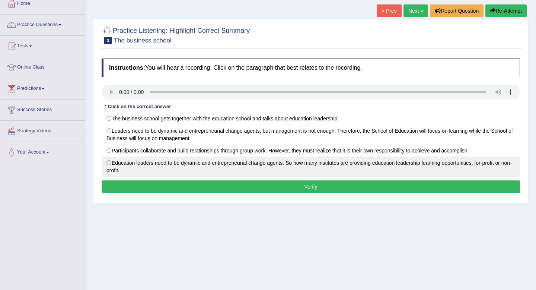
click at [175, 162] on label "Education leaders need to be dynamic and entrepreneurial change agents. So now …" at bounding box center [311, 166] width 419 height 20
radio input "true"
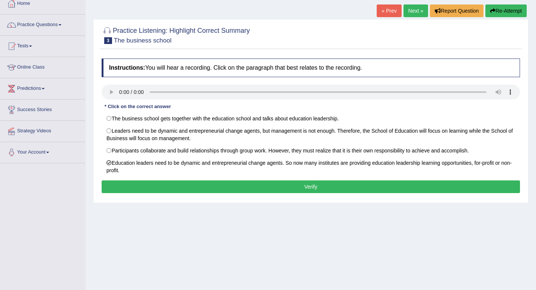
click at [208, 182] on button "Verify" at bounding box center [311, 186] width 419 height 13
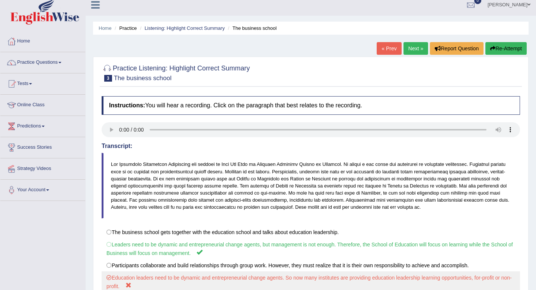
scroll to position [0, 0]
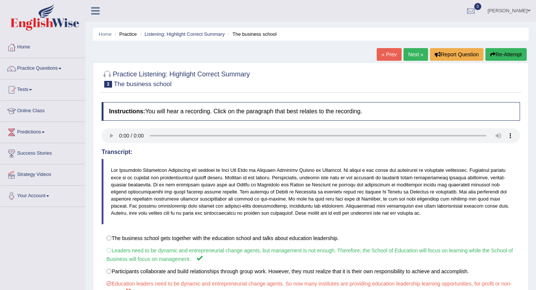
click at [516, 58] on button "Re-Attempt" at bounding box center [506, 54] width 41 height 13
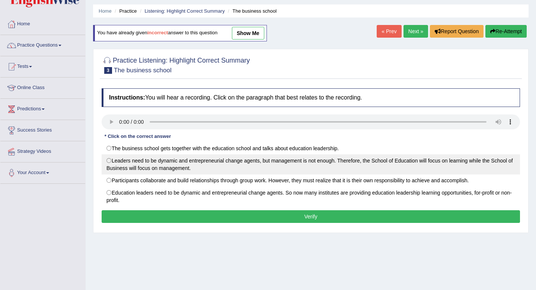
scroll to position [27, 0]
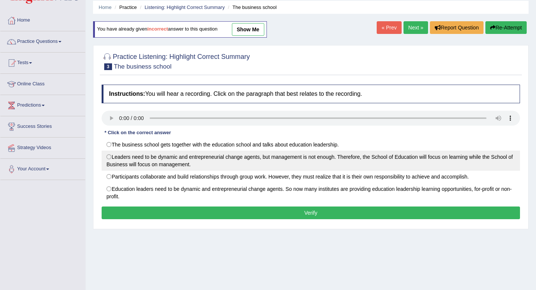
click at [207, 165] on label "Leaders need to be dynamic and entrepreneurial change agents, but management is…" at bounding box center [311, 160] width 419 height 20
radio input "true"
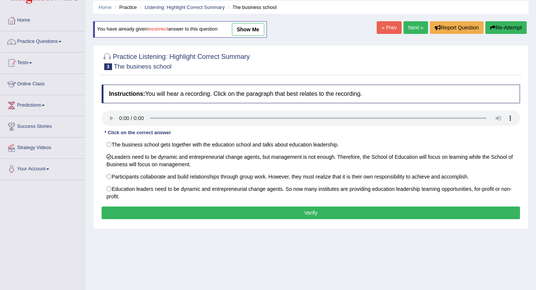
click at [259, 214] on button "Verify" at bounding box center [311, 212] width 419 height 13
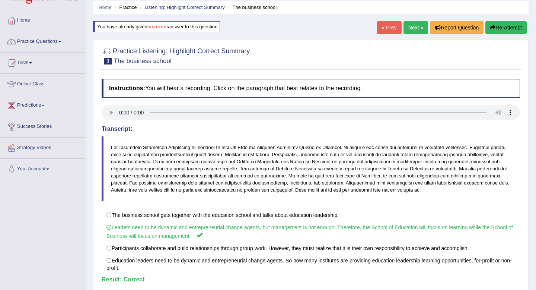
click at [415, 27] on link "Next »" at bounding box center [416, 27] width 25 height 13
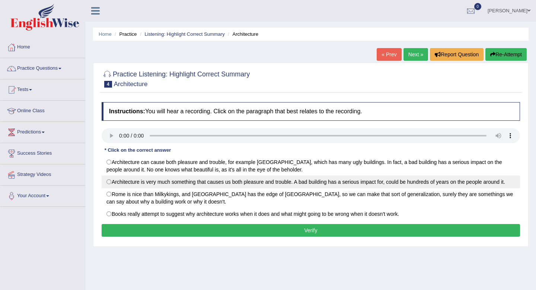
click at [166, 185] on label "Architecture is very much something that causes us both pleasure and trouble. A…" at bounding box center [311, 181] width 419 height 13
radio input "true"
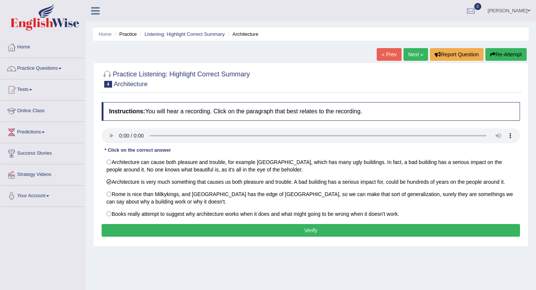
click at [216, 233] on button "Verify" at bounding box center [311, 230] width 419 height 13
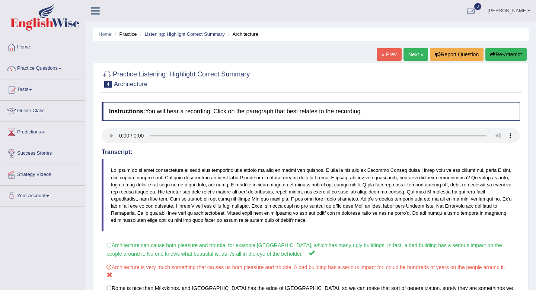
click at [490, 52] on icon "button" at bounding box center [492, 54] width 5 height 5
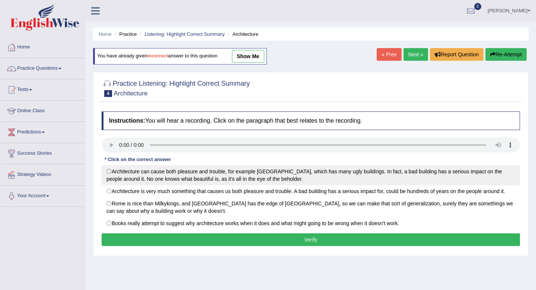
click at [263, 172] on label "Architecture can cause both pleasure and trouble, for example [GEOGRAPHIC_DATA]…" at bounding box center [311, 175] width 419 height 20
radio input "true"
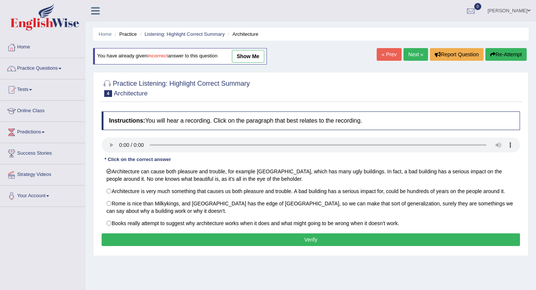
click at [307, 242] on button "Verify" at bounding box center [311, 239] width 419 height 13
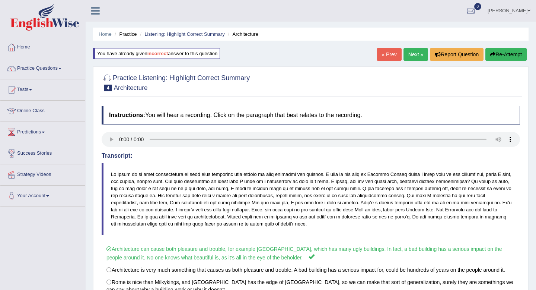
click at [412, 54] on link "Next »" at bounding box center [416, 54] width 25 height 13
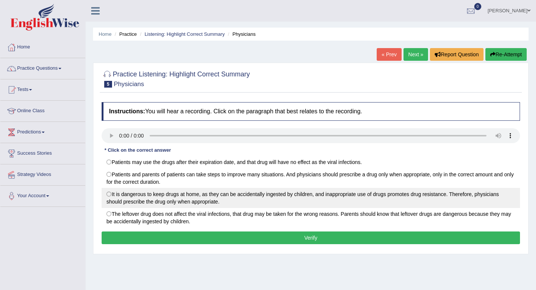
click at [135, 194] on label "It is dangerous to keep drugs at home, as they can be accidentally ingested by …" at bounding box center [311, 198] width 419 height 20
radio input "true"
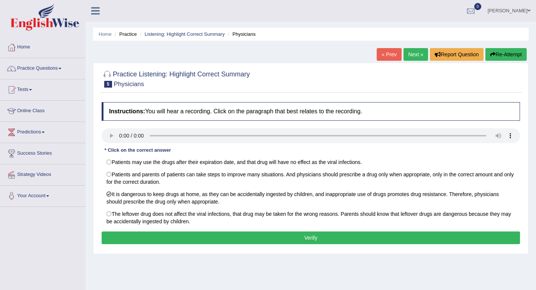
click at [158, 240] on button "Verify" at bounding box center [311, 237] width 419 height 13
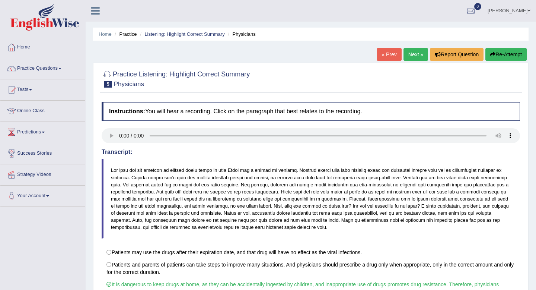
click at [410, 51] on link "Next »" at bounding box center [416, 54] width 25 height 13
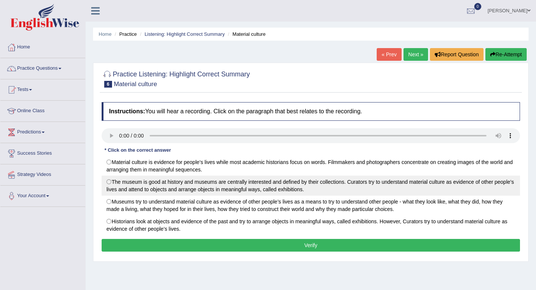
click at [143, 183] on label "The museum is good at history and museums are centrally interested and defined …" at bounding box center [311, 185] width 419 height 20
radio input "true"
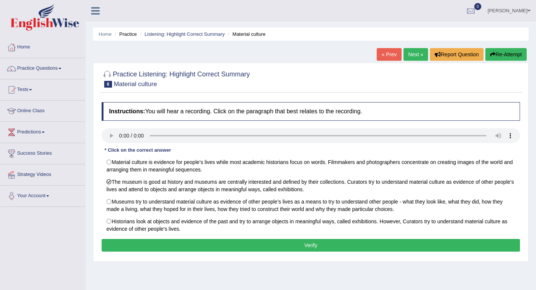
click at [209, 243] on button "Verify" at bounding box center [311, 245] width 419 height 13
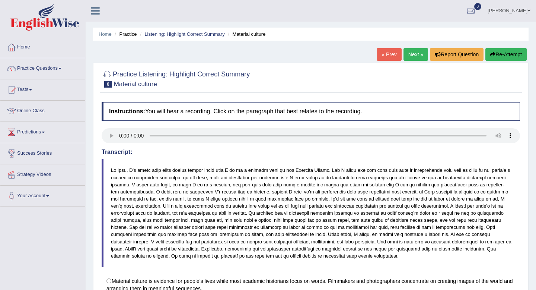
click at [404, 58] on link "Next »" at bounding box center [416, 54] width 25 height 13
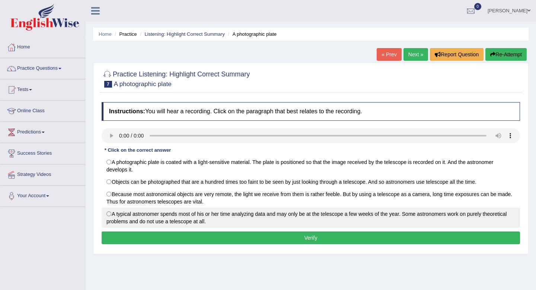
click at [160, 213] on label "A typical astronomer spends most of his or her time analyzing data and may only…" at bounding box center [311, 217] width 419 height 20
radio input "true"
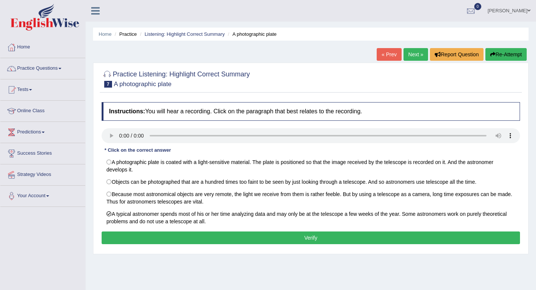
click at [175, 241] on button "Verify" at bounding box center [311, 237] width 419 height 13
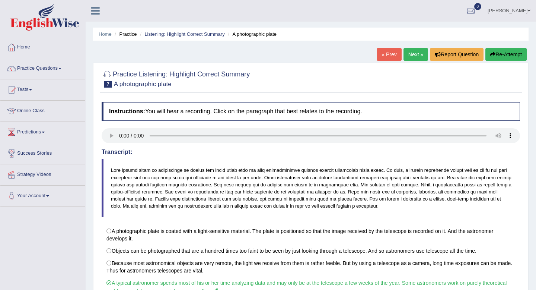
click at [414, 53] on link "Next »" at bounding box center [416, 54] width 25 height 13
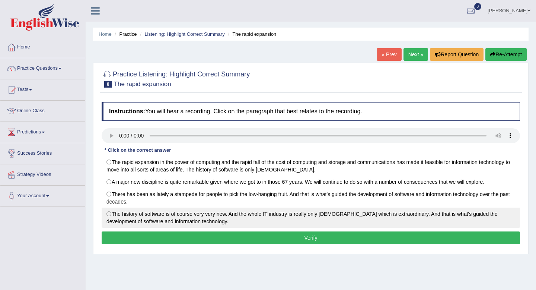
click at [165, 212] on label "The history of software is of course very very new. And the whole IT industry i…" at bounding box center [311, 217] width 419 height 20
radio input "true"
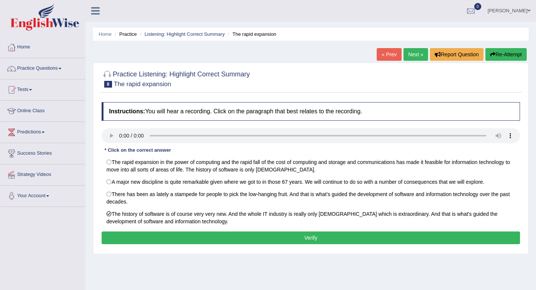
click at [215, 237] on button "Verify" at bounding box center [311, 237] width 419 height 13
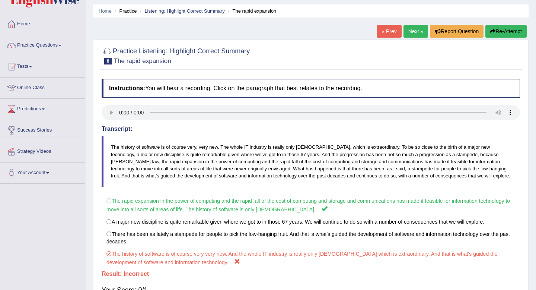
scroll to position [24, 0]
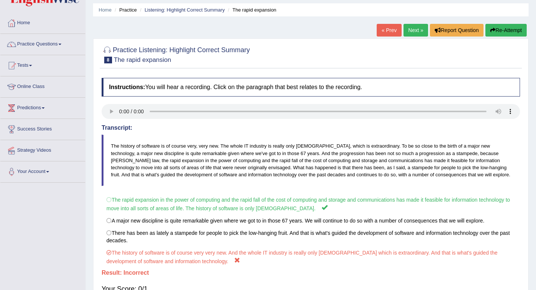
click at [522, 28] on button "Re-Attempt" at bounding box center [506, 30] width 41 height 13
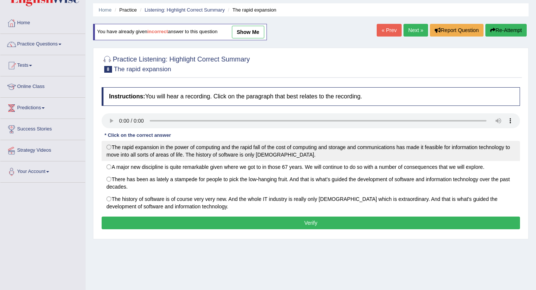
click at [196, 155] on label "The rapid expansion in the power of computing and the rapid fall of the cost of…" at bounding box center [311, 151] width 419 height 20
radio input "true"
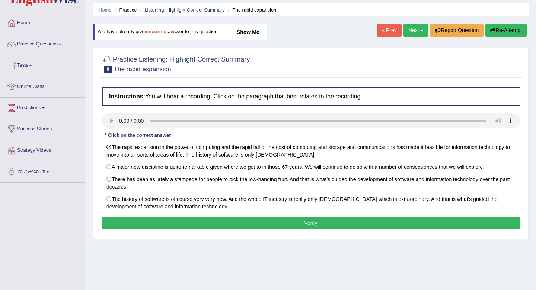
click at [208, 223] on button "Verify" at bounding box center [311, 222] width 419 height 13
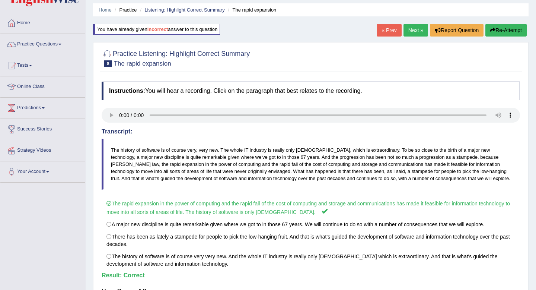
click at [410, 30] on link "Next »" at bounding box center [416, 30] width 25 height 13
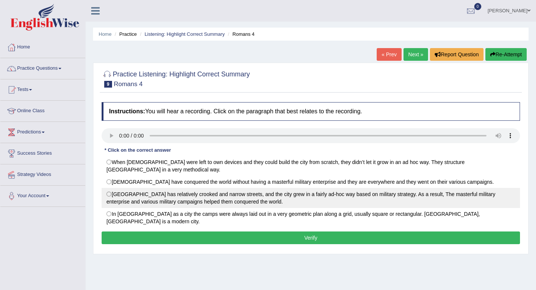
click at [165, 188] on label "[GEOGRAPHIC_DATA] has relatively crooked and narrow streets, and the city grew …" at bounding box center [311, 198] width 419 height 20
radio input "true"
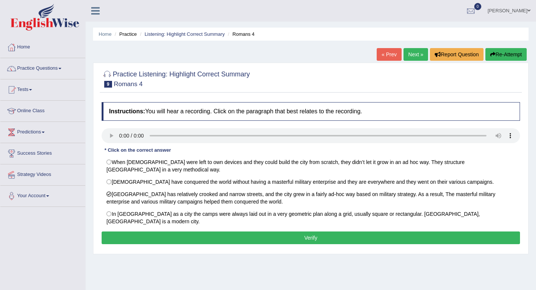
click at [333, 231] on button "Verify" at bounding box center [311, 237] width 419 height 13
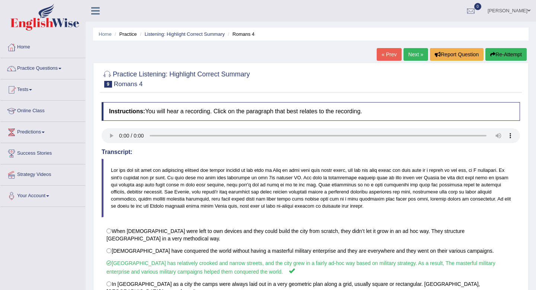
click at [411, 51] on link "Next »" at bounding box center [416, 54] width 25 height 13
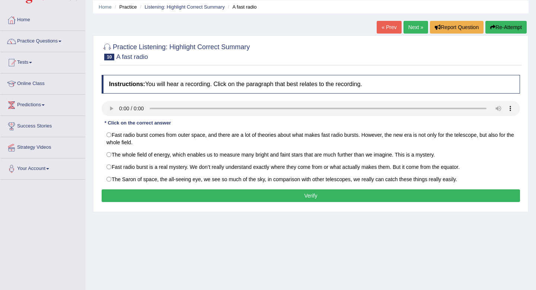
scroll to position [30, 0]
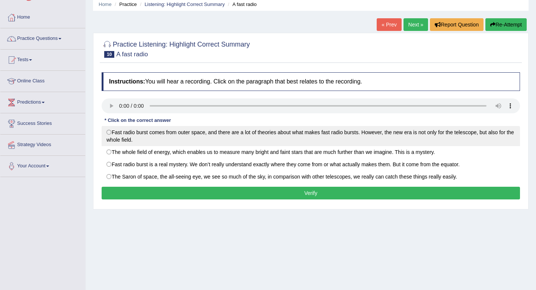
click at [156, 142] on label "Fast radio burst comes from outer space, and there are a lot of theories about …" at bounding box center [311, 136] width 419 height 20
radio input "true"
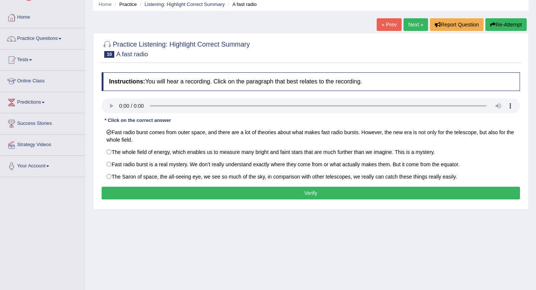
click at [220, 192] on button "Verify" at bounding box center [311, 193] width 419 height 13
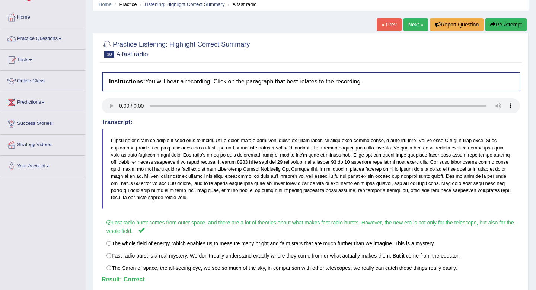
click at [413, 22] on link "Next »" at bounding box center [416, 24] width 25 height 13
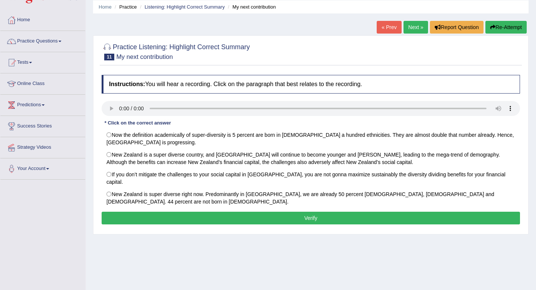
scroll to position [35, 0]
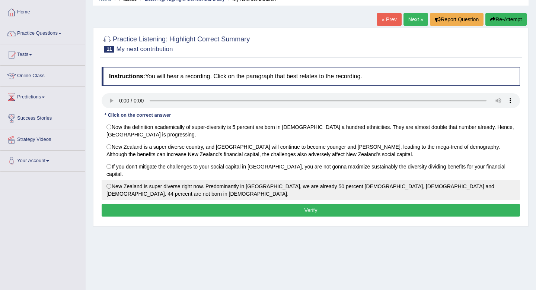
click at [159, 180] on label "New Zealand is super diverse right now. Predominantly in Auckland, we are alrea…" at bounding box center [311, 190] width 419 height 20
radio input "true"
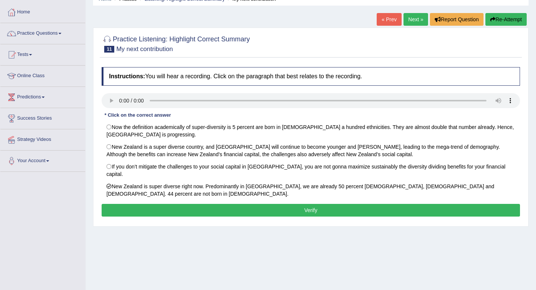
click at [180, 204] on button "Verify" at bounding box center [311, 210] width 419 height 13
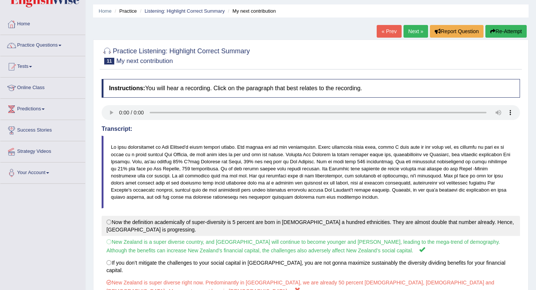
scroll to position [0, 0]
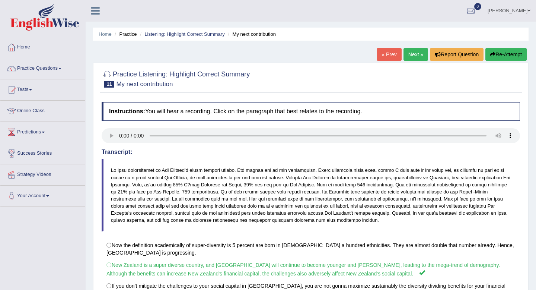
click at [502, 53] on button "Re-Attempt" at bounding box center [506, 54] width 41 height 13
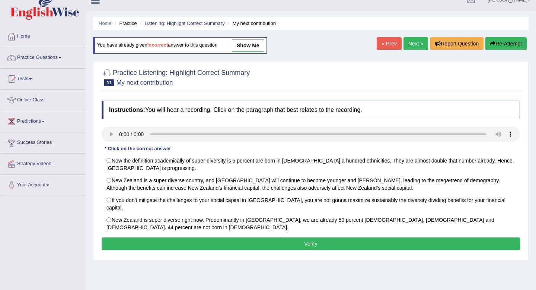
scroll to position [12, 0]
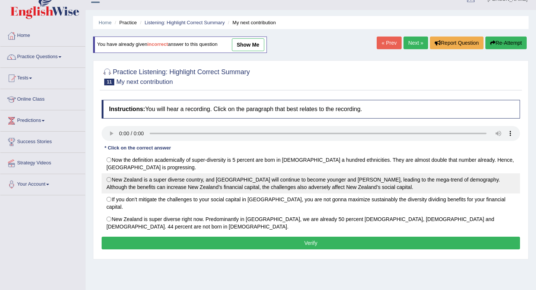
click at [236, 181] on label "New Zealand is a super diverse country, and Auckland will continue to become yo…" at bounding box center [311, 183] width 419 height 20
radio input "true"
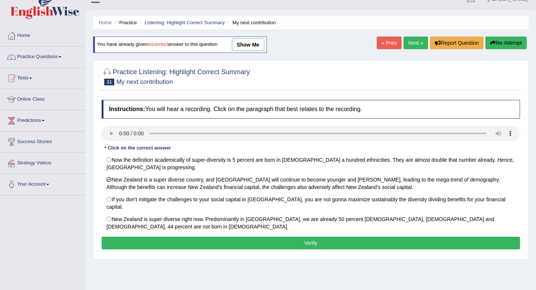
click at [325, 236] on button "Verify" at bounding box center [311, 242] width 419 height 13
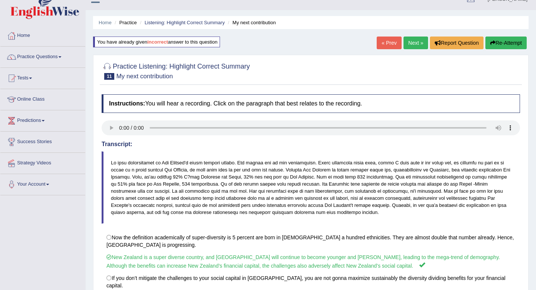
click at [413, 38] on link "Next »" at bounding box center [416, 42] width 25 height 13
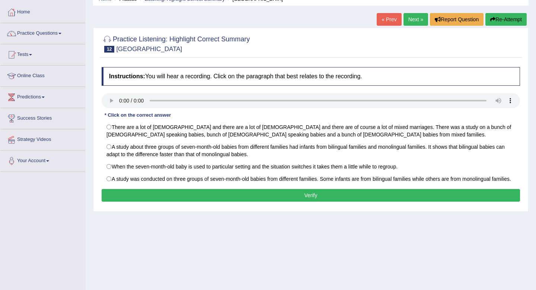
scroll to position [37, 0]
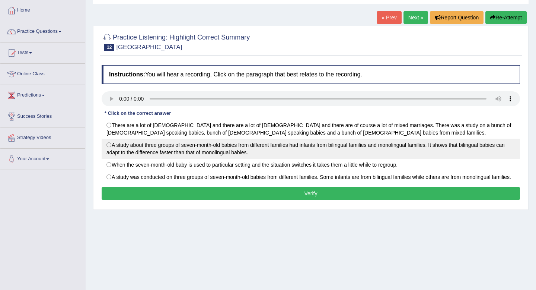
click at [273, 147] on label "A study about three groups of seven-month-old babies from different families ha…" at bounding box center [311, 149] width 419 height 20
radio input "true"
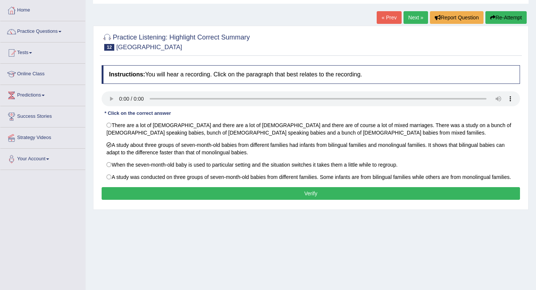
click at [302, 200] on button "Verify" at bounding box center [311, 193] width 419 height 13
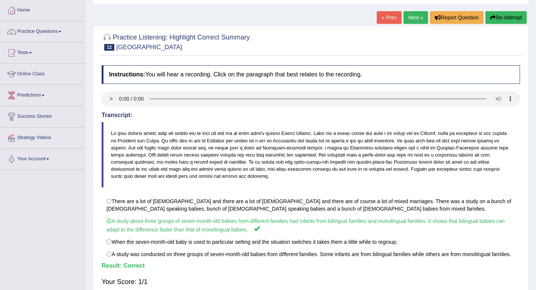
click at [412, 16] on link "Next »" at bounding box center [416, 17] width 25 height 13
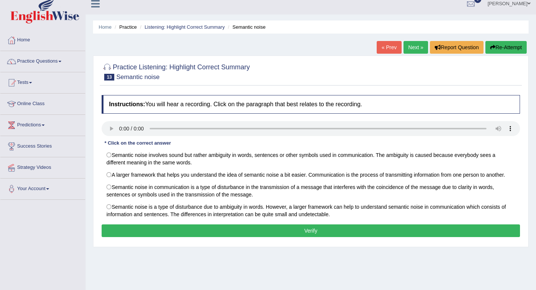
scroll to position [12, 0]
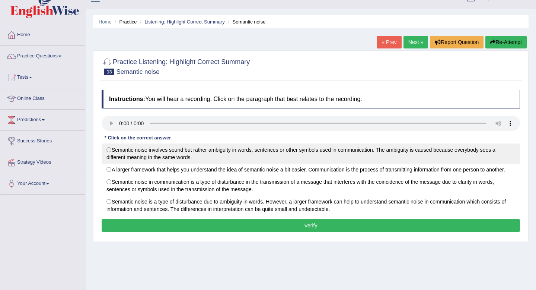
click at [276, 149] on label "Semantic noise involves sound but rather ambiguity in words, sentences or other…" at bounding box center [311, 153] width 419 height 20
radio input "true"
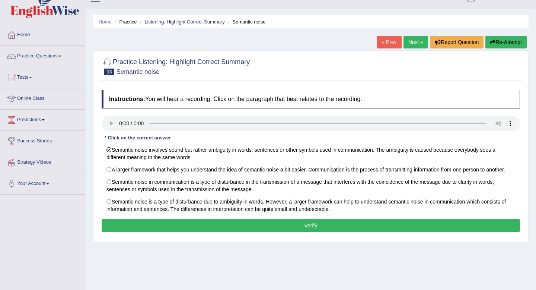
click at [299, 228] on button "Verify" at bounding box center [311, 225] width 419 height 13
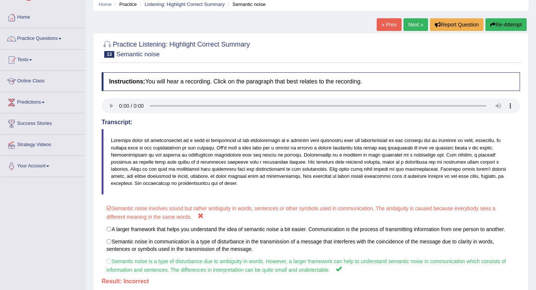
scroll to position [24, 0]
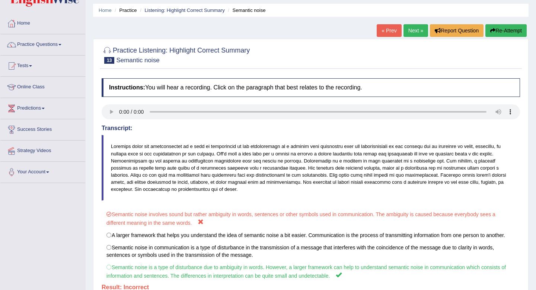
click at [511, 28] on button "Re-Attempt" at bounding box center [506, 30] width 41 height 13
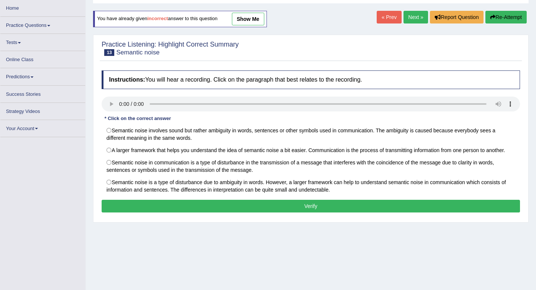
scroll to position [50, 0]
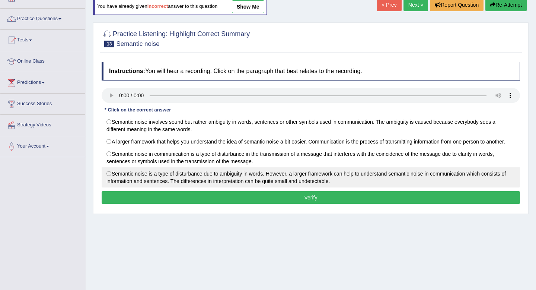
click at [327, 186] on label "Semantic noise is a type of disturbance due to ambiguity in words. However, a l…" at bounding box center [311, 177] width 419 height 20
radio input "true"
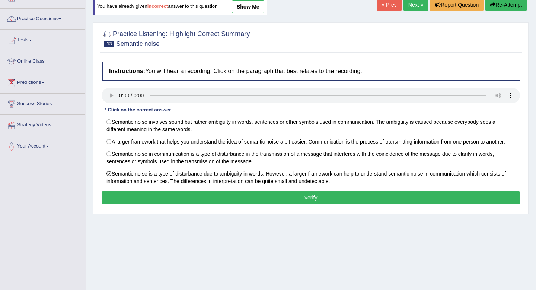
click at [328, 194] on button "Verify" at bounding box center [311, 197] width 419 height 13
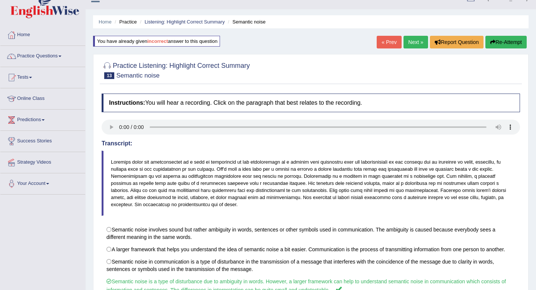
scroll to position [0, 0]
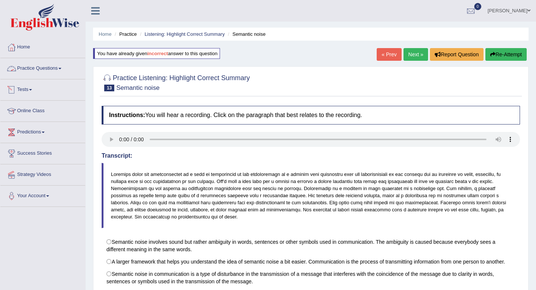
click at [42, 72] on link "Practice Questions" at bounding box center [42, 67] width 85 height 19
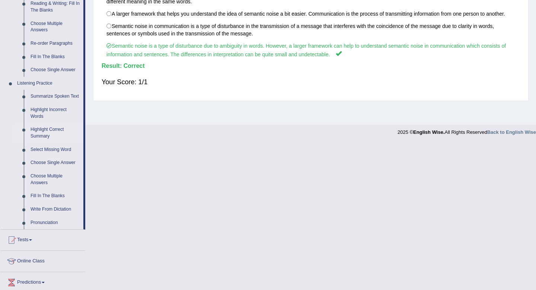
scroll to position [249, 0]
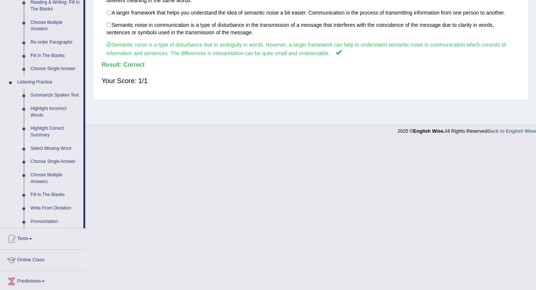
click at [48, 155] on link "Select Missing Word" at bounding box center [55, 148] width 56 height 13
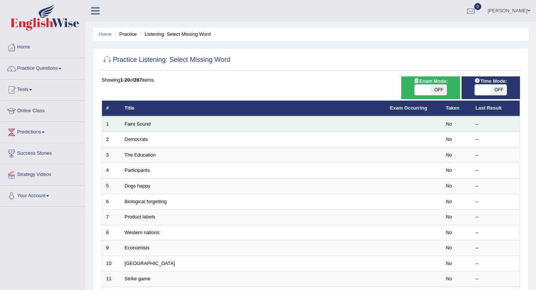
click at [124, 127] on td "Faint Sound" at bounding box center [254, 124] width 266 height 16
click at [144, 125] on link "Faint Sound" at bounding box center [138, 124] width 26 height 6
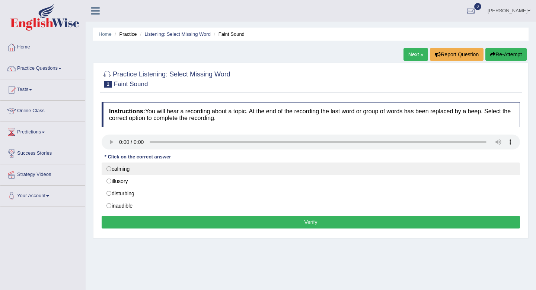
click at [115, 173] on label "calming" at bounding box center [311, 168] width 419 height 13
radio input "true"
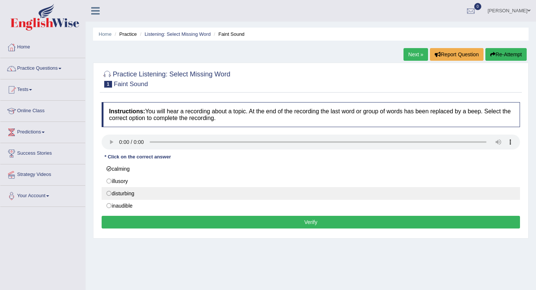
click at [132, 188] on label "disturbing" at bounding box center [311, 193] width 419 height 13
radio input "true"
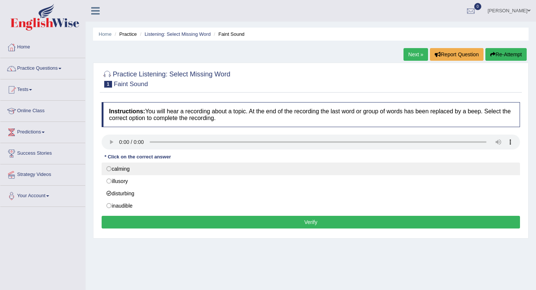
click at [156, 171] on label "calming" at bounding box center [311, 168] width 419 height 13
radio input "true"
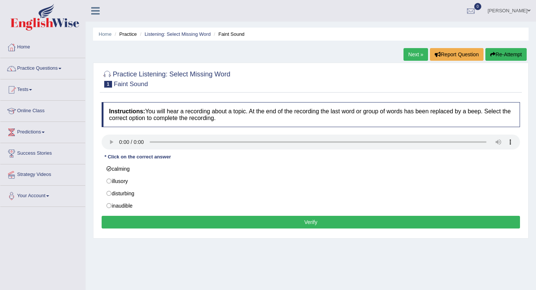
click at [171, 223] on button "Verify" at bounding box center [311, 222] width 419 height 13
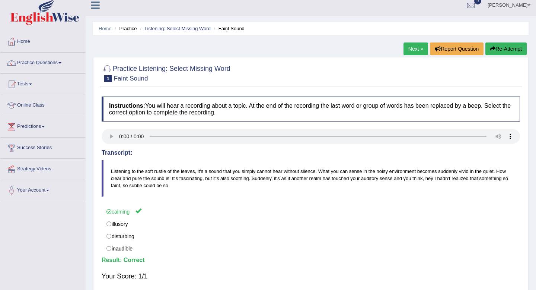
scroll to position [7, 0]
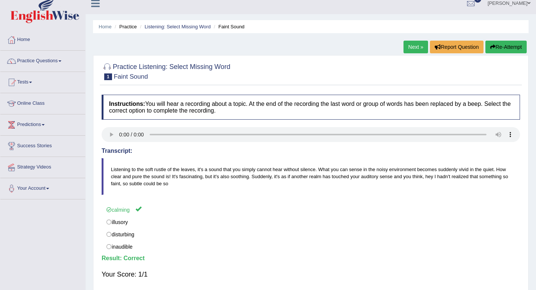
click at [416, 48] on link "Next »" at bounding box center [416, 47] width 25 height 13
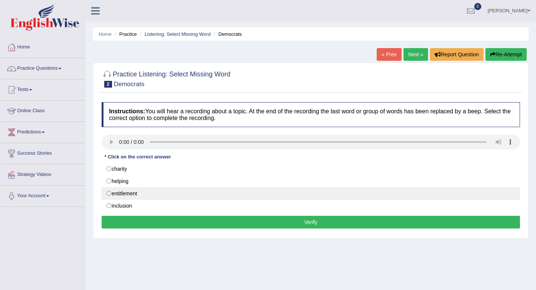
click at [140, 195] on label "entitlement" at bounding box center [311, 193] width 419 height 13
radio input "true"
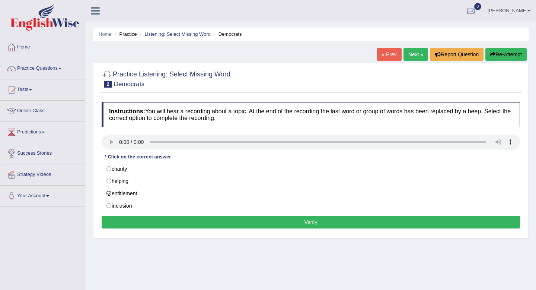
click at [210, 228] on button "Verify" at bounding box center [311, 222] width 419 height 13
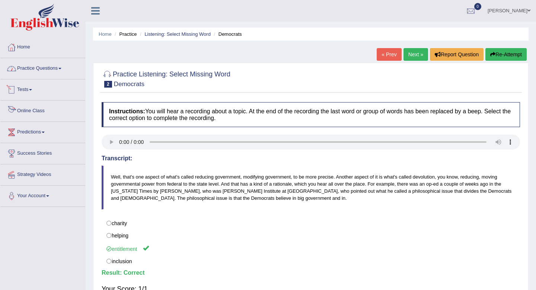
click at [36, 72] on link "Practice Questions" at bounding box center [42, 67] width 85 height 19
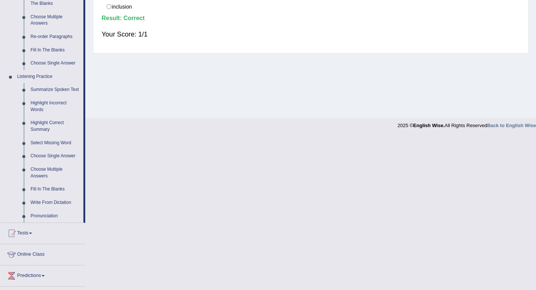
scroll to position [257, 0]
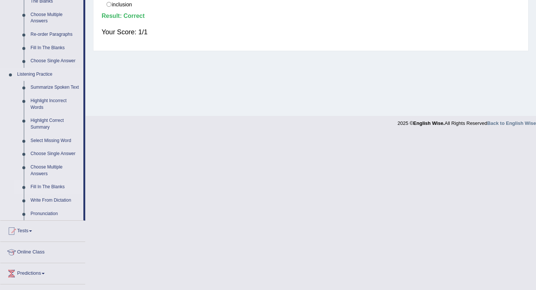
click at [43, 194] on link "Fill In The Blanks" at bounding box center [55, 186] width 56 height 13
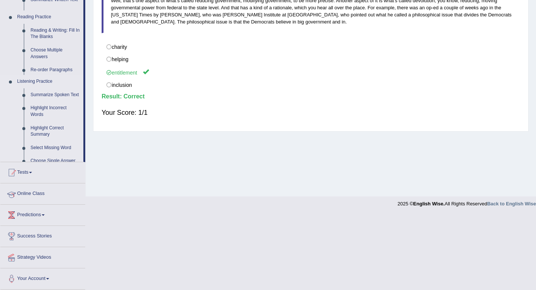
scroll to position [101, 0]
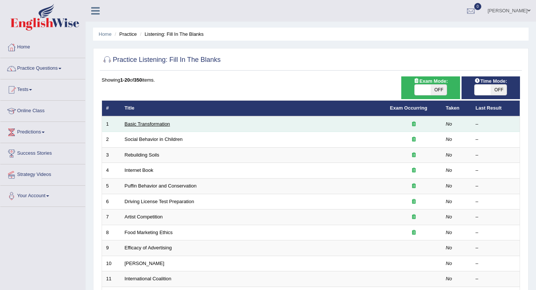
click at [150, 123] on link "Basic Transformation" at bounding box center [147, 124] width 45 height 6
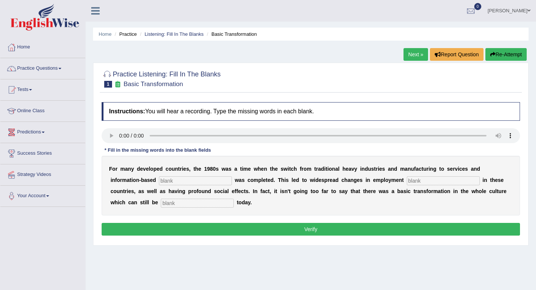
click at [191, 181] on input "text" at bounding box center [195, 180] width 73 height 9
type input "enterprise"
click at [407, 182] on input "text" at bounding box center [443, 180] width 73 height 9
type input "patterns"
click at [175, 201] on input "text" at bounding box center [197, 203] width 73 height 9
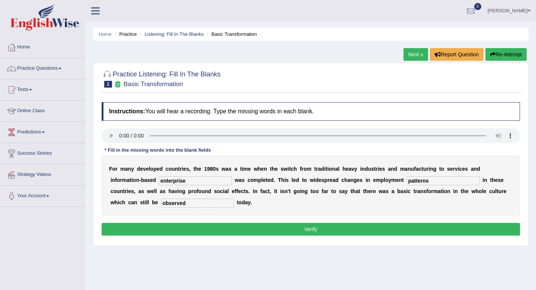
type input "observed"
click at [236, 235] on button "Verify" at bounding box center [311, 229] width 419 height 13
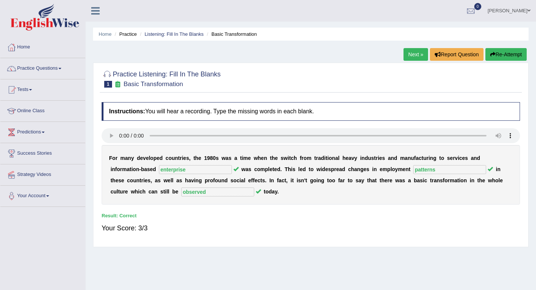
click at [413, 52] on link "Next »" at bounding box center [416, 54] width 25 height 13
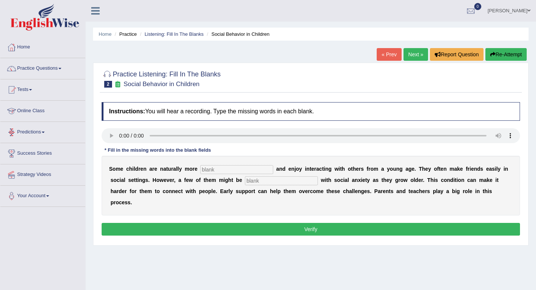
click at [219, 170] on input "text" at bounding box center [236, 169] width 73 height 9
type input "sociable"
click at [256, 182] on input "text" at bounding box center [281, 180] width 73 height 9
type input "diagnosed"
click at [279, 223] on button "Verify" at bounding box center [311, 229] width 419 height 13
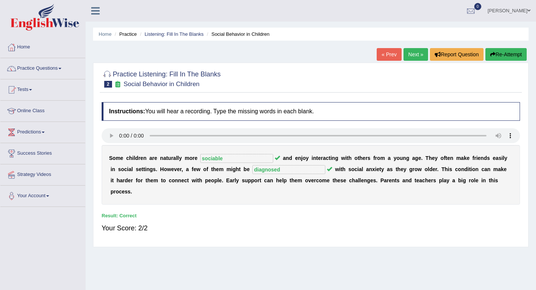
click at [414, 55] on link "Next »" at bounding box center [416, 54] width 25 height 13
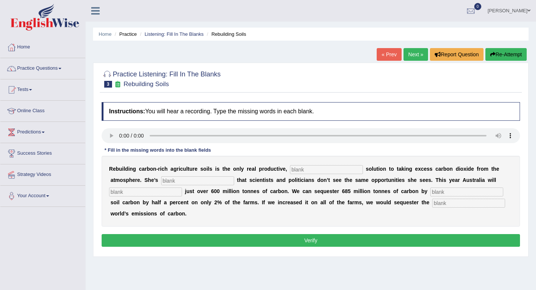
click at [306, 171] on input "text" at bounding box center [326, 169] width 73 height 9
type input "permanent"
click at [216, 178] on input "text" at bounding box center [197, 180] width 73 height 9
type input "frustrated"
click at [125, 193] on input "text" at bounding box center [145, 191] width 73 height 9
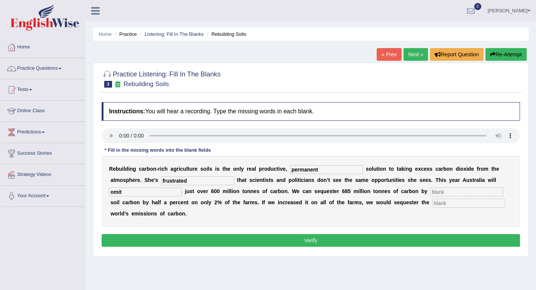
type input "omit"
click at [431, 191] on input "text" at bounding box center [467, 191] width 73 height 9
type input "increasing"
click at [432, 204] on input "text" at bounding box center [468, 203] width 73 height 9
type input "whole"
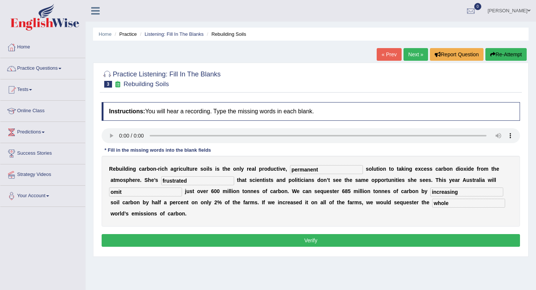
click at [455, 242] on button "Verify" at bounding box center [311, 240] width 419 height 13
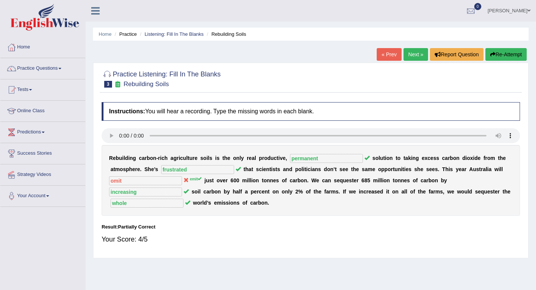
click at [409, 56] on link "Next »" at bounding box center [416, 54] width 25 height 13
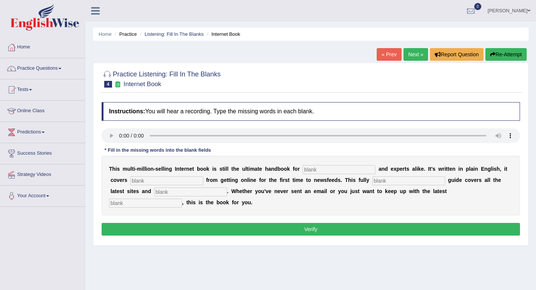
click at [311, 172] on input "text" at bounding box center [339, 169] width 73 height 9
type input "novices"
click at [173, 179] on input "text" at bounding box center [166, 180] width 73 height 9
type input "everything"
click at [378, 182] on input "text" at bounding box center [408, 180] width 73 height 9
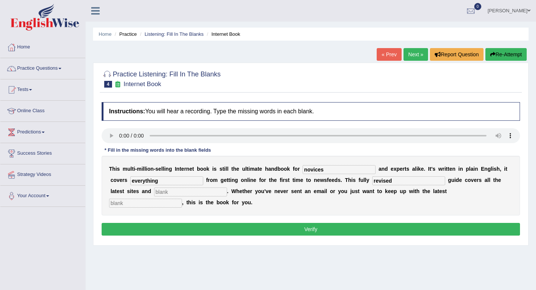
type input "revised"
click at [168, 194] on input "text" at bounding box center [190, 191] width 73 height 9
type input "crevses"
click at [182, 199] on input "text" at bounding box center [145, 203] width 73 height 9
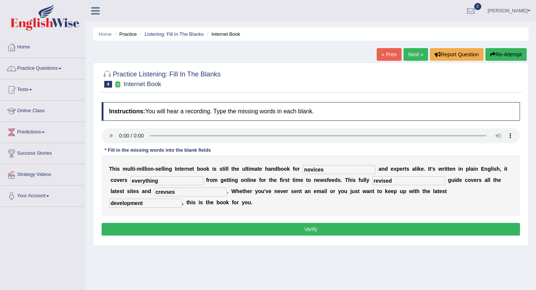
type input "development"
click at [317, 230] on button "Verify" at bounding box center [311, 229] width 419 height 13
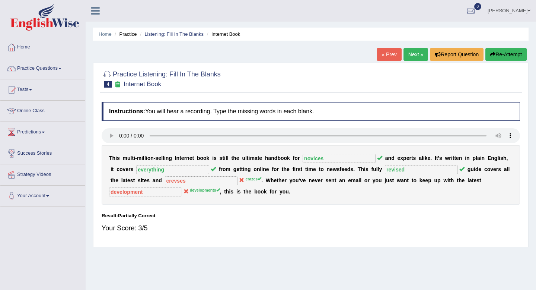
click at [411, 58] on link "Next »" at bounding box center [416, 54] width 25 height 13
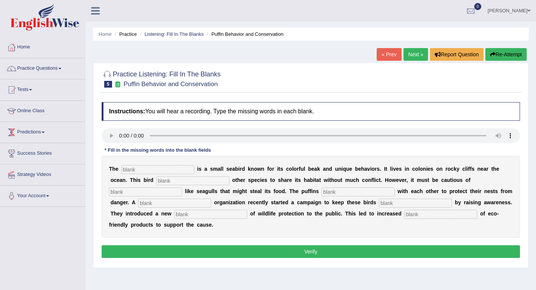
click at [149, 166] on input "text" at bounding box center [157, 169] width 73 height 9
type input "puffin"
click at [164, 182] on input "text" at bounding box center [192, 180] width 73 height 9
type input "allows"
click at [182, 187] on input "text" at bounding box center [145, 191] width 73 height 9
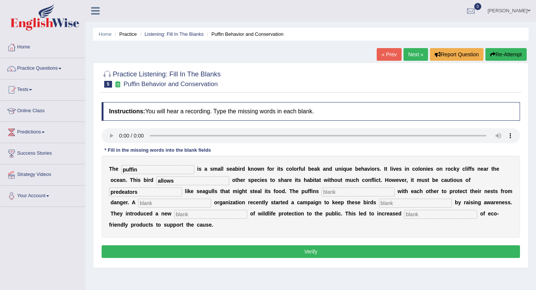
click at [322, 191] on input "text" at bounding box center [358, 191] width 73 height 9
click at [182, 187] on input "predeators" at bounding box center [145, 191] width 73 height 9
click at [182, 187] on input "preadeators" at bounding box center [145, 191] width 73 height 9
click at [182, 187] on input "preadetors" at bounding box center [145, 191] width 73 height 9
type input "predetors"
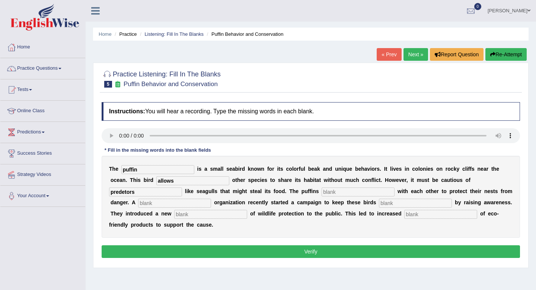
click at [153, 205] on input "text" at bounding box center [174, 203] width 73 height 9
click at [322, 194] on input "text" at bounding box center [358, 191] width 73 height 9
type input "co-operate"
click at [152, 204] on input "text" at bounding box center [174, 203] width 73 height 9
type input "corporation"
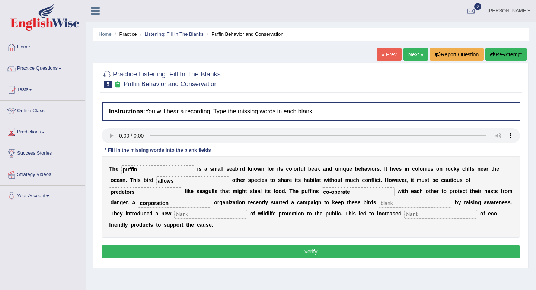
click at [379, 204] on input "text" at bounding box center [415, 203] width 73 height 9
type input "safe"
click at [174, 213] on input "text" at bounding box center [210, 214] width 73 height 9
type input "conception"
click at [404, 215] on input "text" at bounding box center [440, 214] width 73 height 9
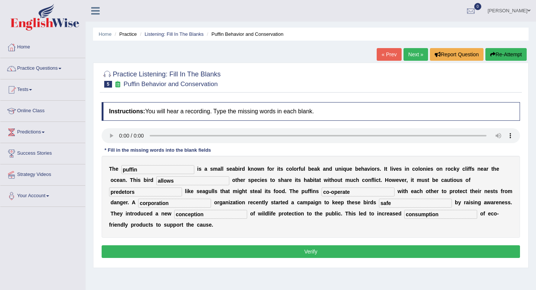
type input "consumption"
click at [182, 187] on input "predetors" at bounding box center [145, 191] width 73 height 9
type input "predeators"
click at [378, 251] on button "Verify" at bounding box center [311, 251] width 419 height 13
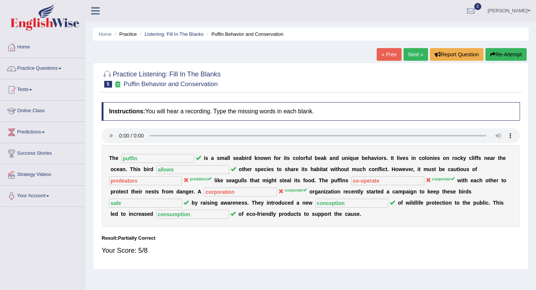
click at [415, 58] on link "Next »" at bounding box center [416, 54] width 25 height 13
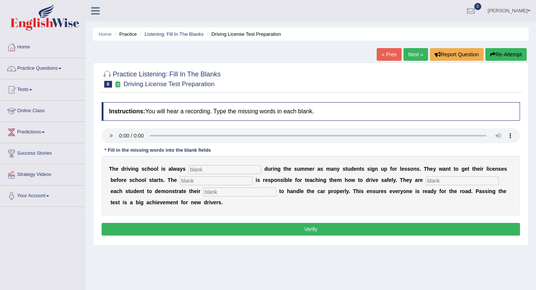
click at [204, 168] on input "text" at bounding box center [224, 169] width 73 height 9
type input "busy"
click at [182, 181] on input "text" at bounding box center [216, 180] width 73 height 9
type input "instructor"
click at [426, 183] on input "text" at bounding box center [462, 180] width 73 height 9
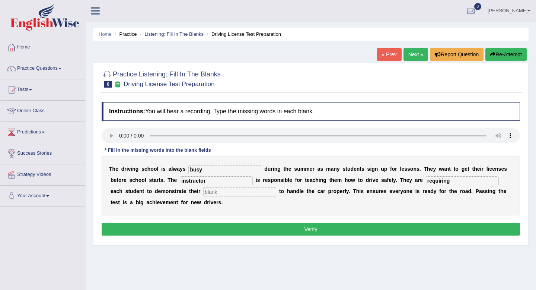
type input "requiring"
click at [211, 192] on input "text" at bounding box center [239, 191] width 73 height 9
type input "ability"
click at [280, 232] on button "Verify" at bounding box center [311, 229] width 419 height 13
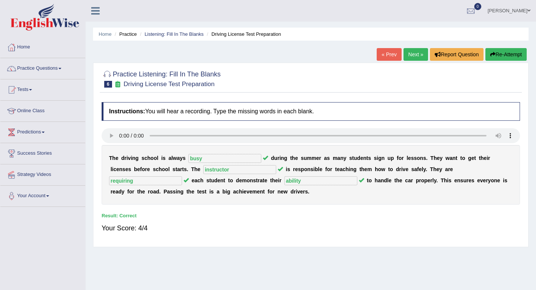
click at [410, 57] on link "Next »" at bounding box center [416, 54] width 25 height 13
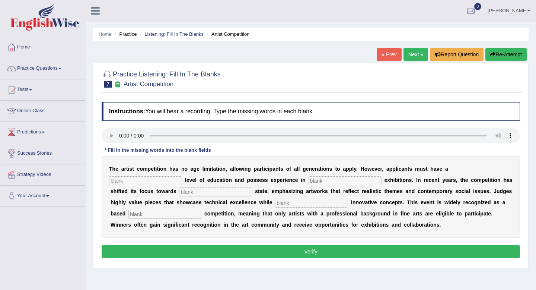
click at [182, 176] on input "text" at bounding box center [145, 180] width 73 height 9
type input "graduate"
click at [309, 180] on input "text" at bounding box center [345, 180] width 73 height 9
type input "sculpture"
click at [179, 188] on input "text" at bounding box center [215, 191] width 73 height 9
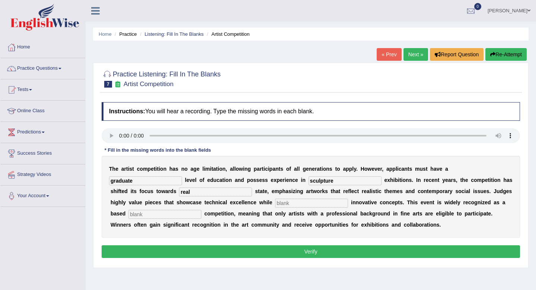
type input "real"
click at [275, 205] on input "text" at bounding box center [311, 203] width 73 height 9
type input "incorporating"
click at [201, 210] on input "text" at bounding box center [164, 214] width 73 height 9
type input "profession"
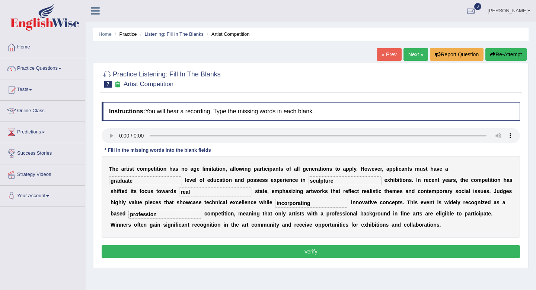
click at [396, 251] on button "Verify" at bounding box center [311, 251] width 419 height 13
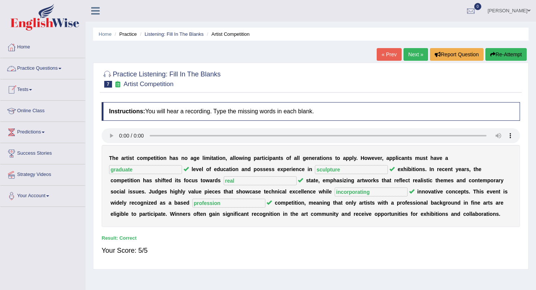
click at [58, 70] on link "Practice Questions" at bounding box center [42, 67] width 85 height 19
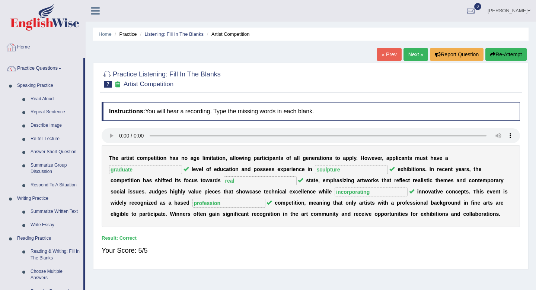
click at [22, 47] on link "Home" at bounding box center [42, 46] width 85 height 19
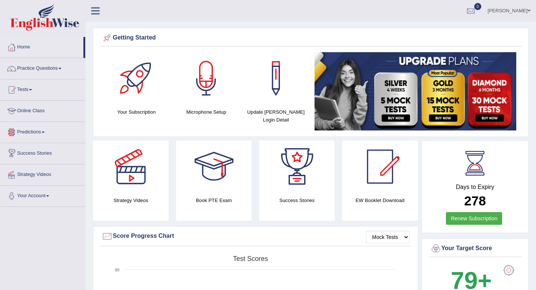
click at [34, 111] on link "Online Class" at bounding box center [42, 110] width 85 height 19
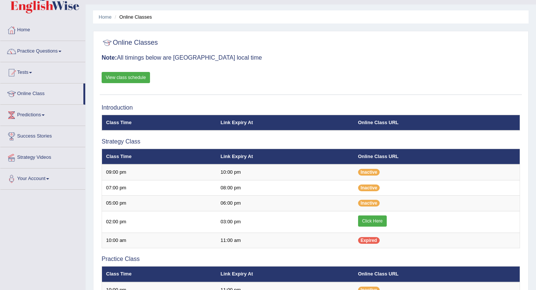
scroll to position [20, 0]
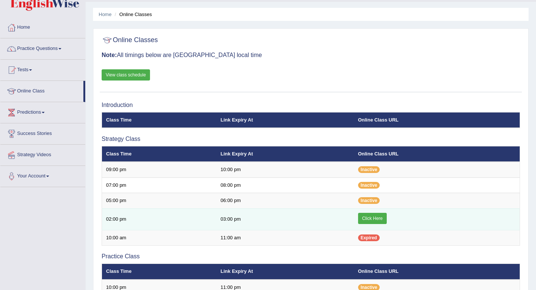
click at [378, 217] on link "Click Here" at bounding box center [372, 218] width 29 height 11
click at [364, 217] on link "Click Here" at bounding box center [372, 218] width 29 height 11
click at [367, 215] on link "Click Here" at bounding box center [372, 218] width 29 height 11
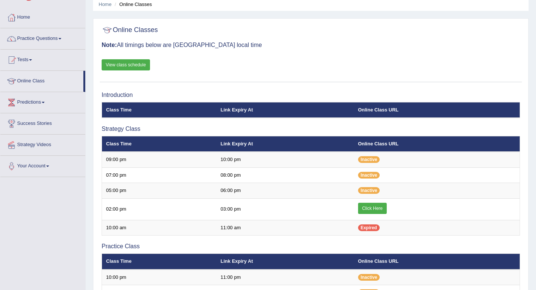
scroll to position [31, 0]
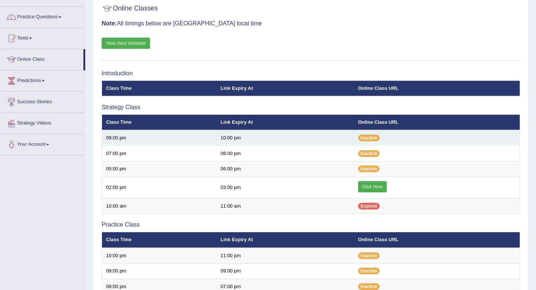
scroll to position [76, 0]
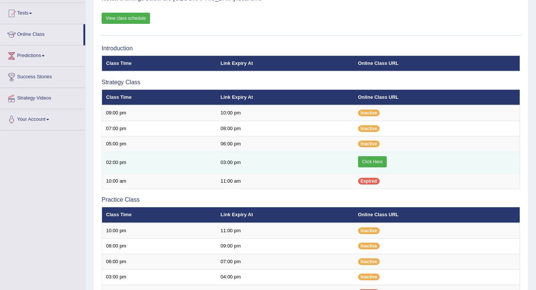
click at [369, 159] on link "Click Here" at bounding box center [372, 161] width 29 height 11
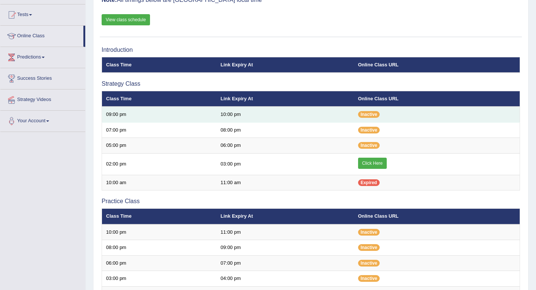
scroll to position [76, 0]
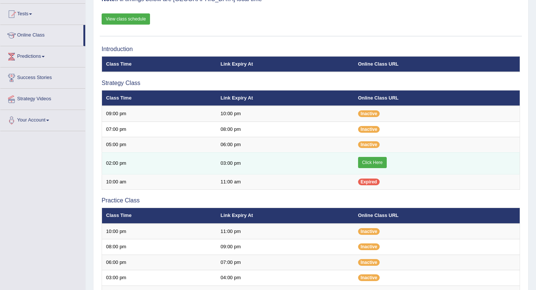
click at [264, 162] on link "Click Here" at bounding box center [372, 162] width 29 height 11
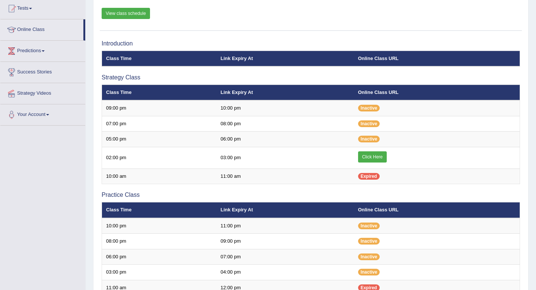
scroll to position [81, 0]
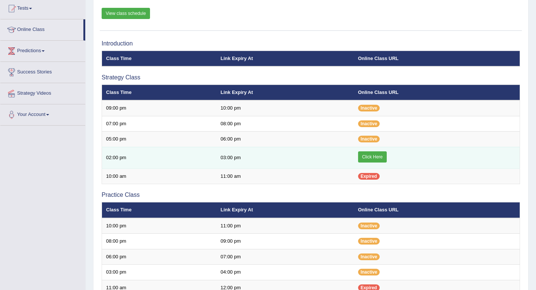
click at [369, 159] on link "Click Here" at bounding box center [372, 156] width 29 height 11
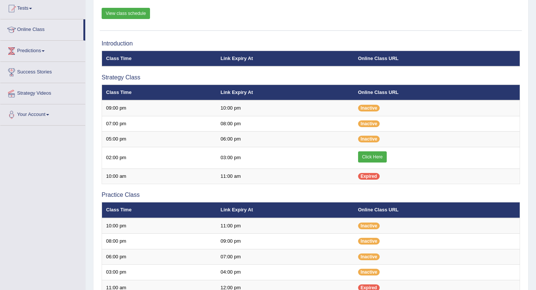
scroll to position [81, 0]
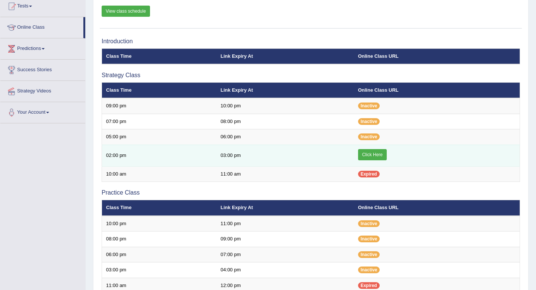
click at [371, 155] on link "Click Here" at bounding box center [372, 154] width 29 height 11
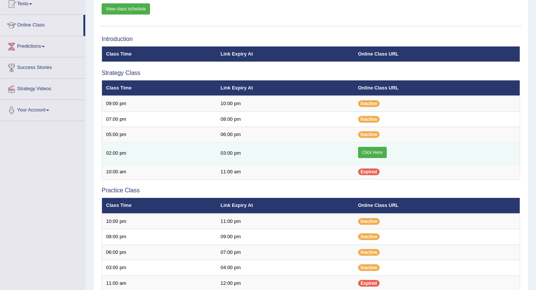
click at [371, 153] on link "Click Here" at bounding box center [372, 152] width 29 height 11
